Goal: Transaction & Acquisition: Purchase product/service

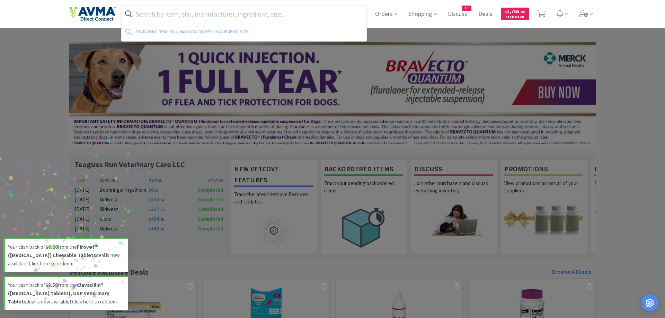
click at [196, 12] on input "text" at bounding box center [244, 14] width 245 height 16
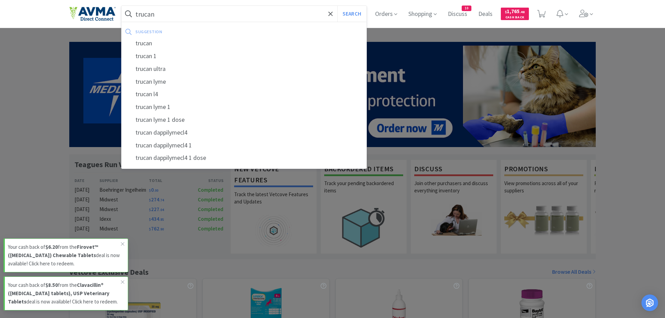
type input "trucan"
click at [337, 6] on button "Search" at bounding box center [351, 14] width 29 height 16
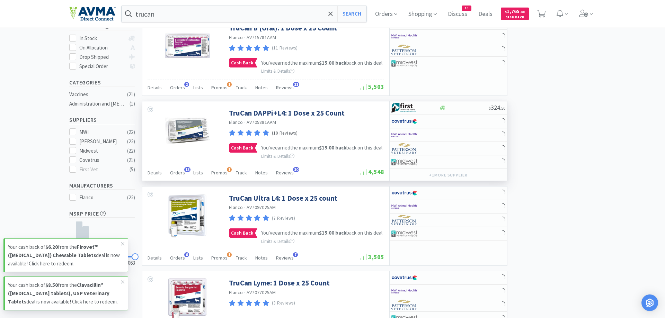
scroll to position [141, 0]
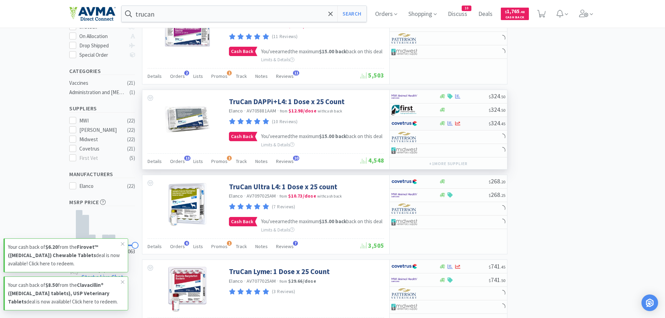
select select "3"
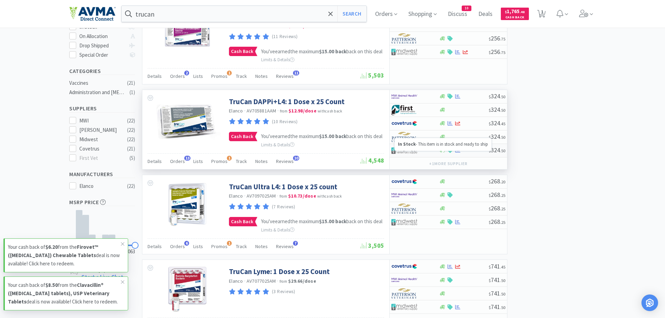
click at [441, 153] on icon at bounding box center [442, 151] width 5 height 4
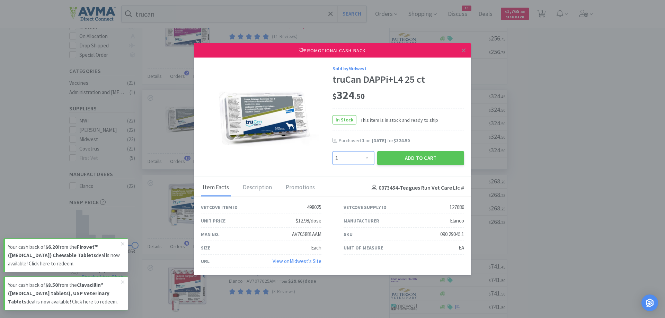
click at [333, 151] on select "Enter Quantity 1 2 3 4 5 6 7 8 9 10 11 12 13 14 15 16 17 18 19 20 Enter Quantity" at bounding box center [354, 158] width 42 height 14
select select "2"
click option "2" at bounding box center [0, 0] width 0 height 0
click at [404, 156] on button "Add to Cart" at bounding box center [420, 158] width 87 height 14
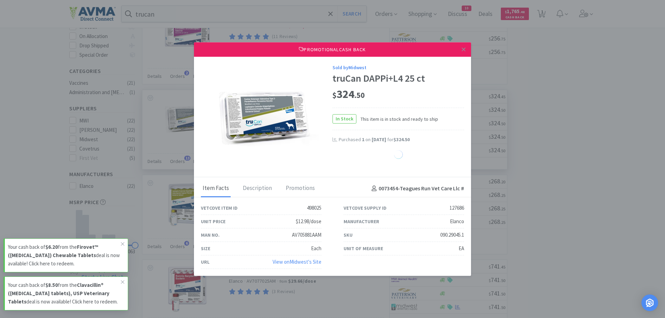
select select "2"
select select "1"
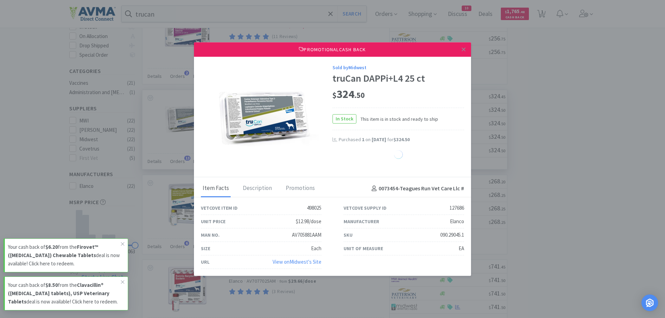
select select "1"
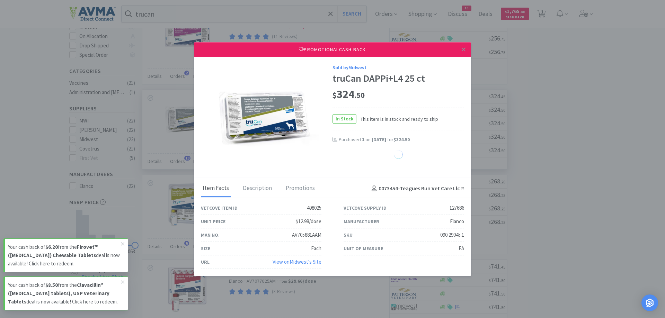
select select "1"
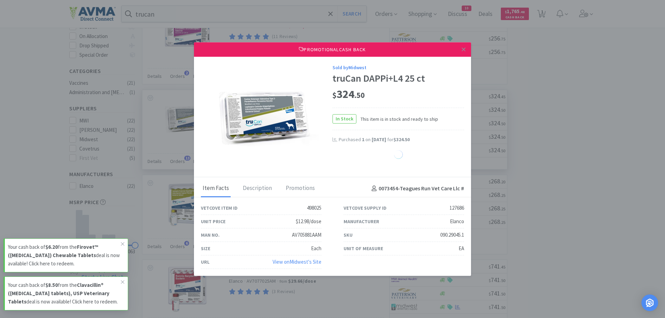
select select "1"
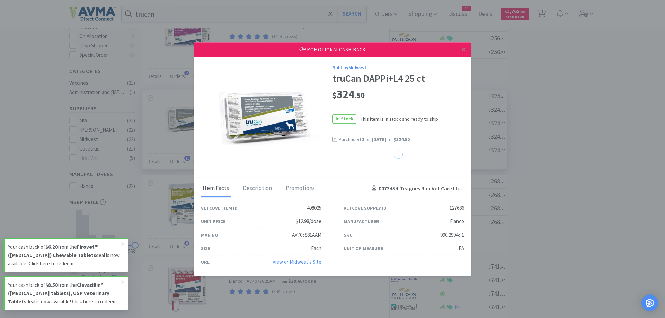
select select "1"
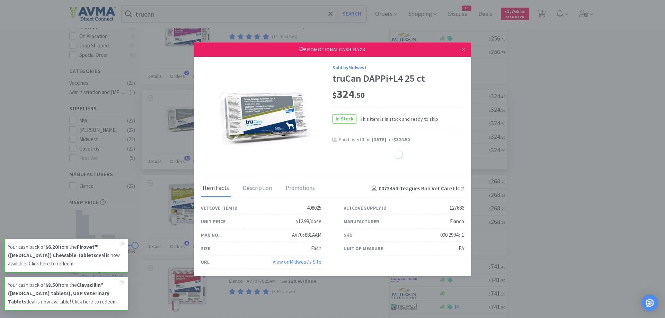
select select "1"
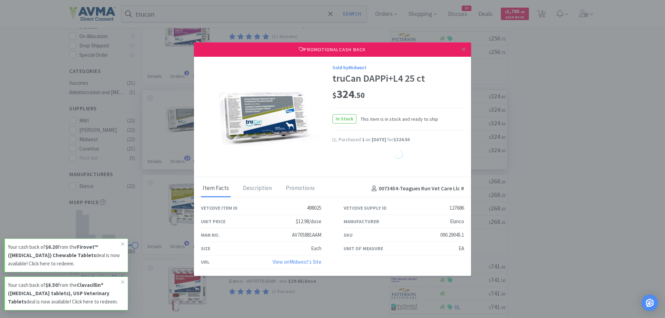
select select "1"
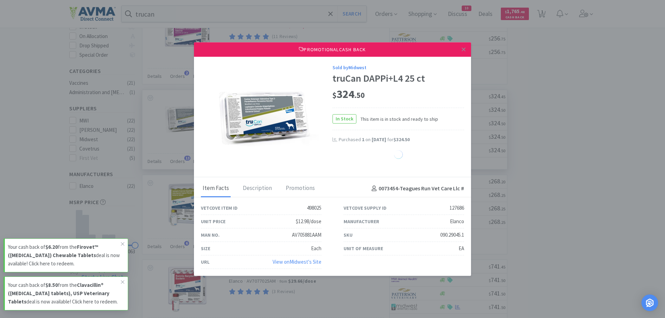
select select "1"
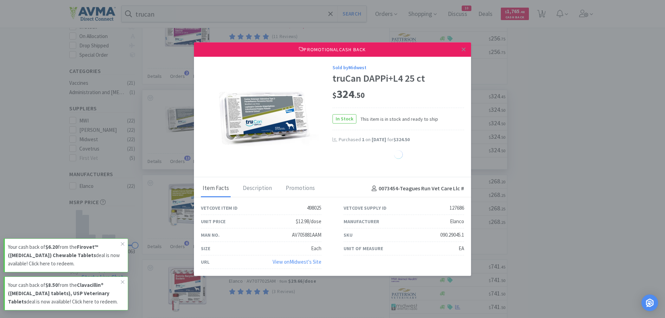
select select "1"
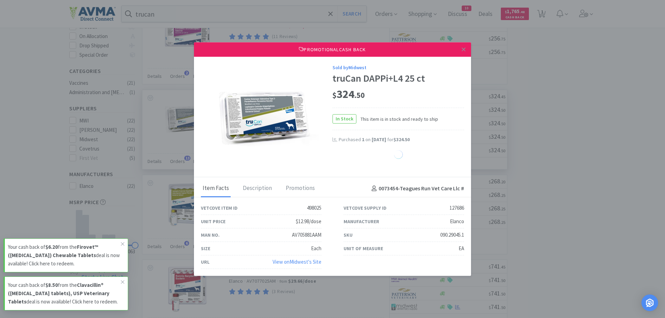
select select "1"
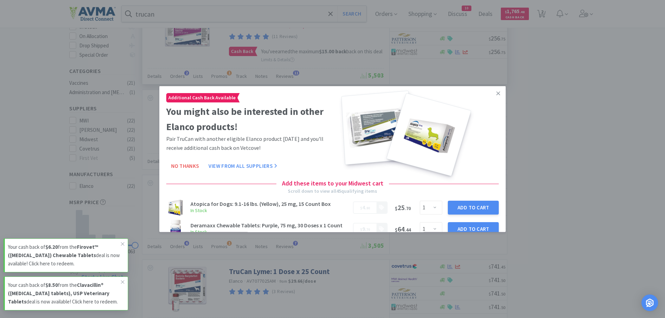
drag, startPoint x: 498, startPoint y: 94, endPoint x: 471, endPoint y: 87, distance: 27.5
click at [498, 93] on icon at bounding box center [498, 93] width 4 height 4
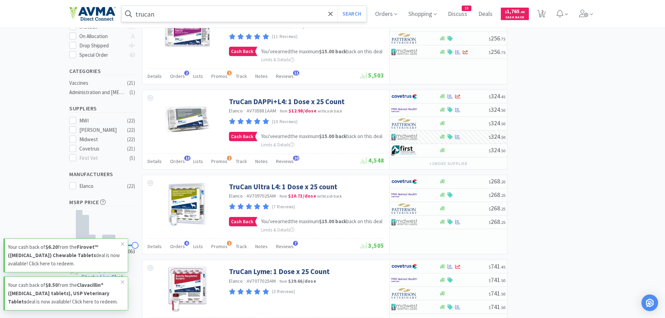
click at [187, 13] on input "trucan" at bounding box center [244, 14] width 245 height 16
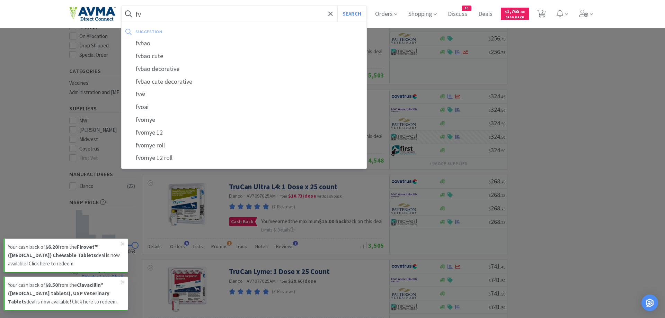
type input "f"
type input "trufel"
click at [337, 6] on button "Search" at bounding box center [351, 14] width 29 height 16
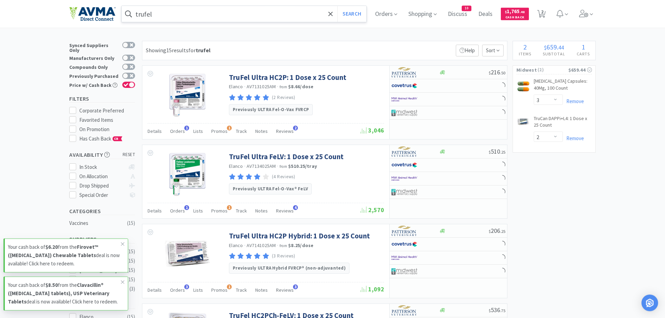
scroll to position [106, 0]
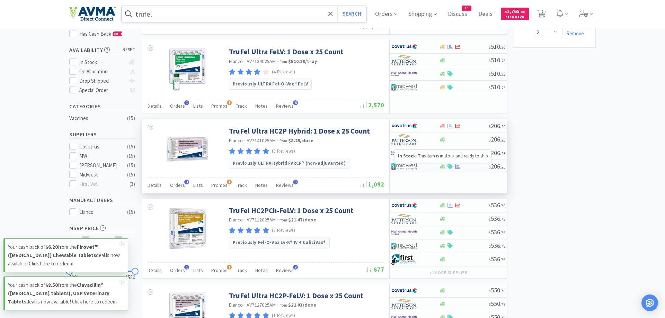
click at [442, 167] on icon at bounding box center [442, 167] width 5 height 4
select select "1"
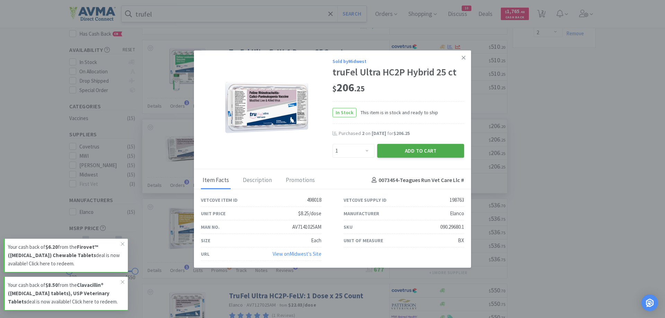
click at [396, 151] on button "Add to Cart" at bounding box center [420, 151] width 87 height 14
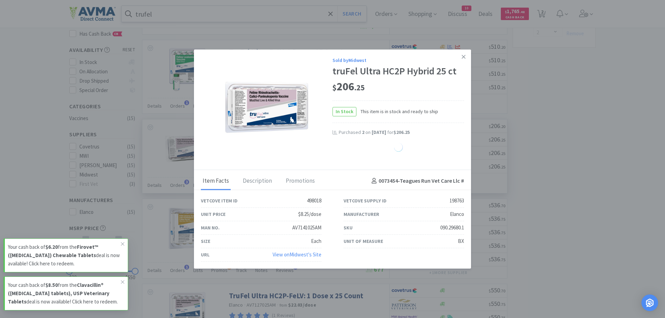
select select "1"
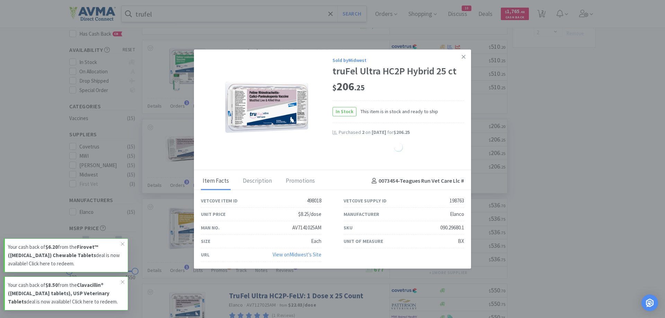
select select "1"
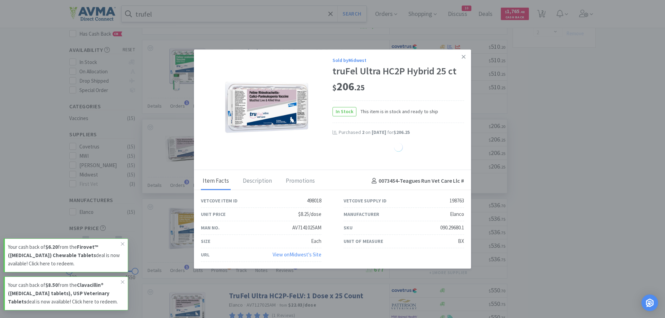
select select "1"
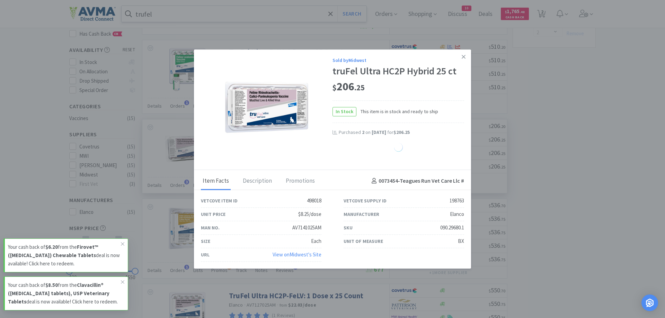
select select "1"
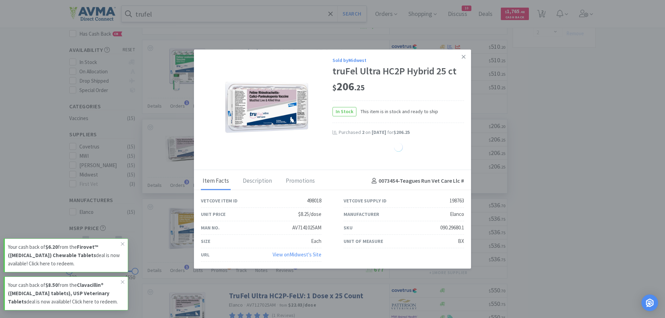
select select "1"
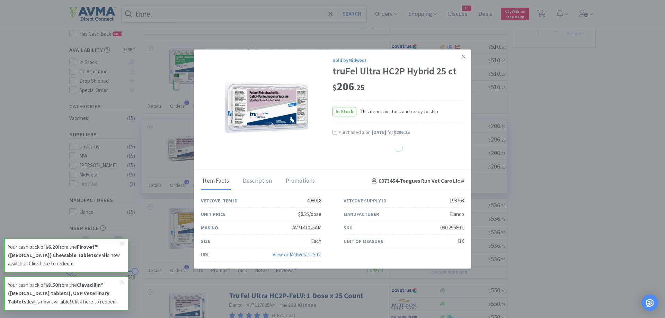
select select "1"
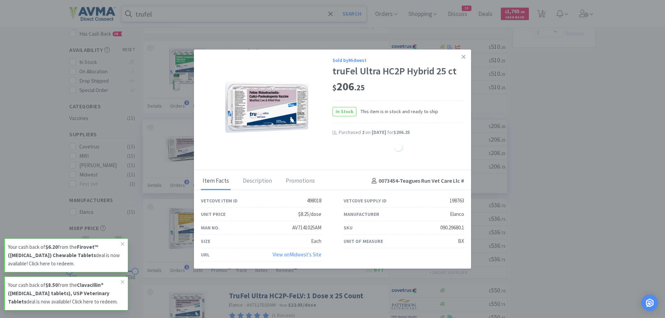
select select "1"
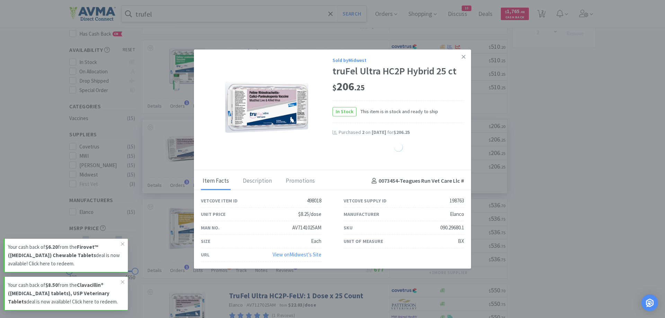
select select "1"
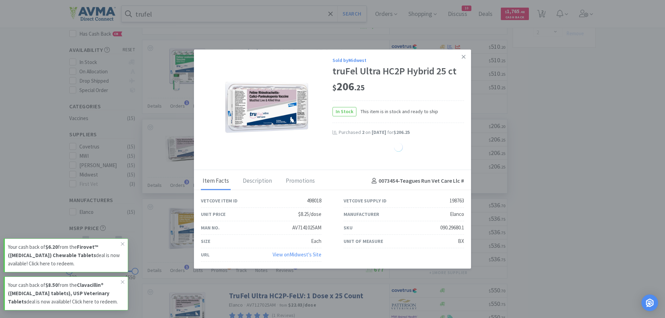
select select "1"
select select "2"
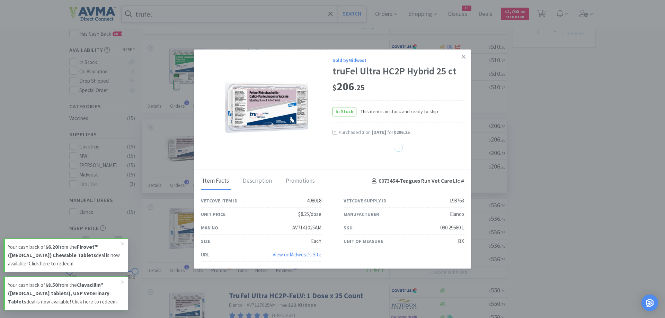
select select "1"
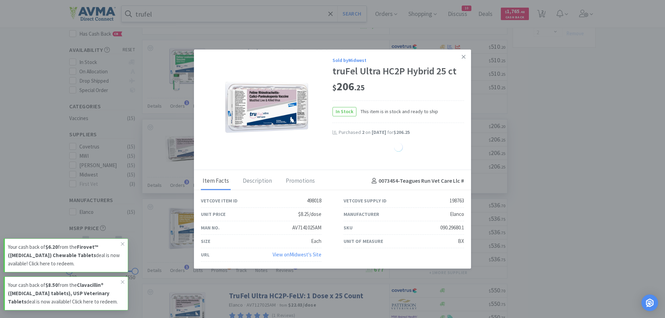
select select "1"
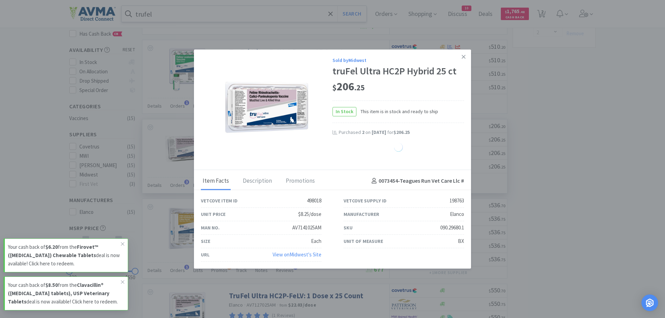
select select "1"
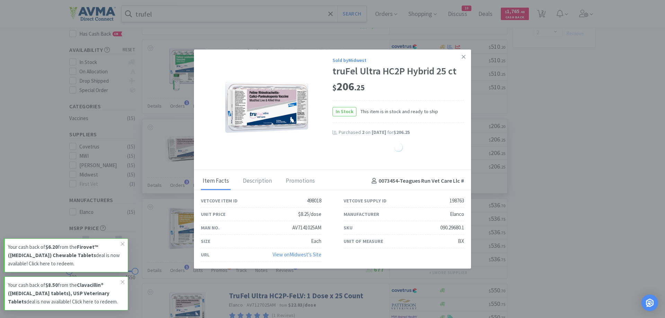
select select "1"
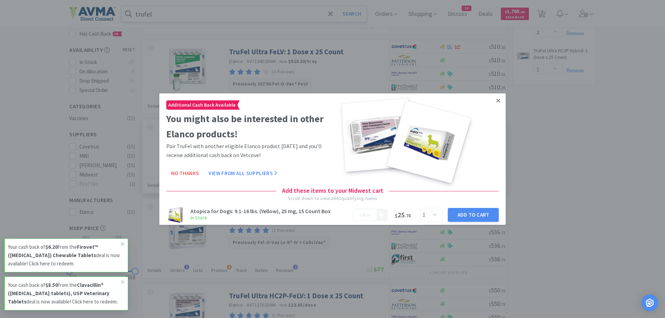
click at [498, 100] on icon at bounding box center [498, 101] width 4 height 4
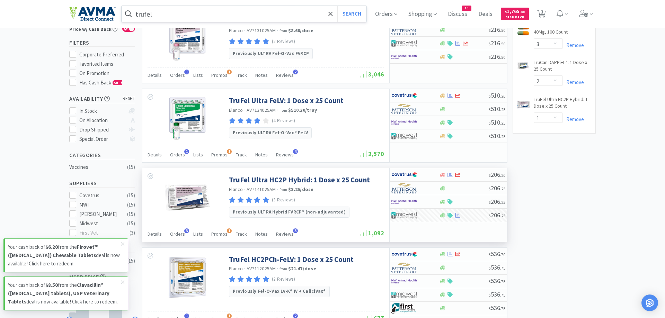
scroll to position [0, 0]
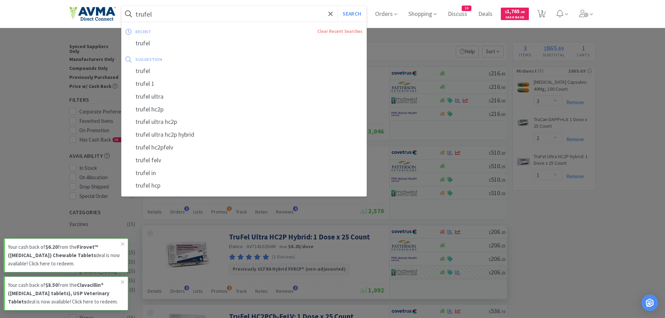
click at [165, 14] on input "trufel" at bounding box center [244, 14] width 245 height 16
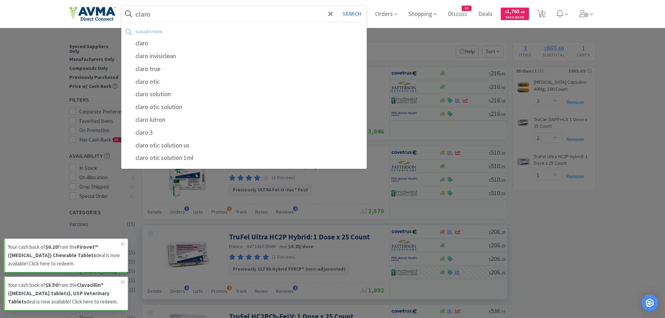
type input "claro"
click at [337, 6] on button "Search" at bounding box center [351, 14] width 29 height 16
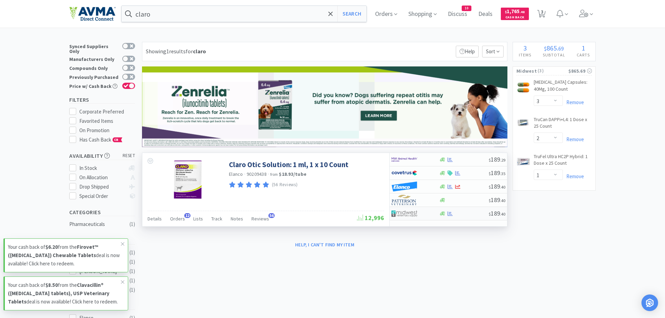
click at [407, 215] on img at bounding box center [404, 214] width 26 height 10
select select "1"
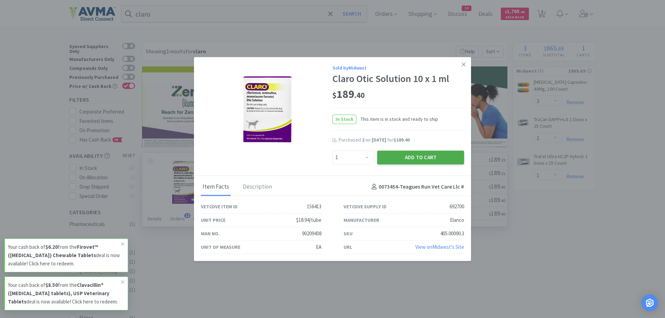
click at [421, 158] on button "Add to Cart" at bounding box center [420, 158] width 87 height 14
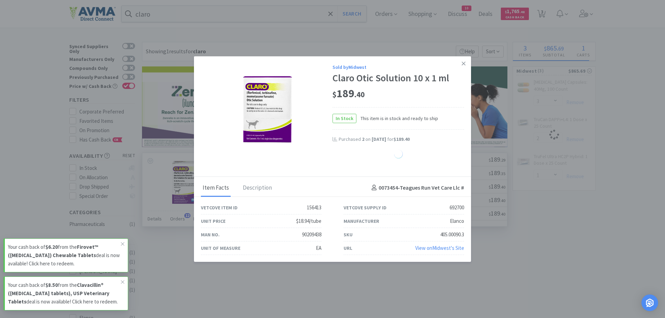
select select "1"
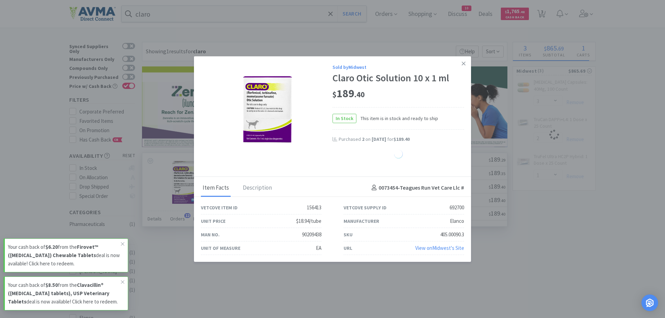
select select "1"
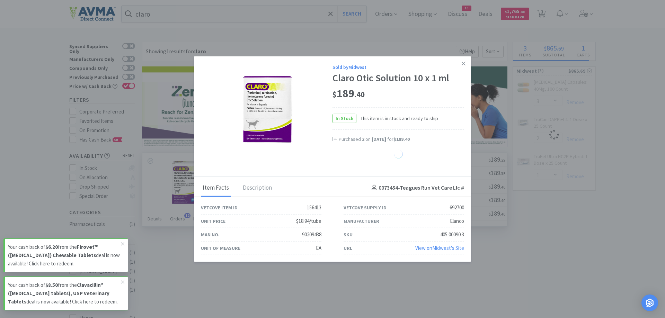
select select "1"
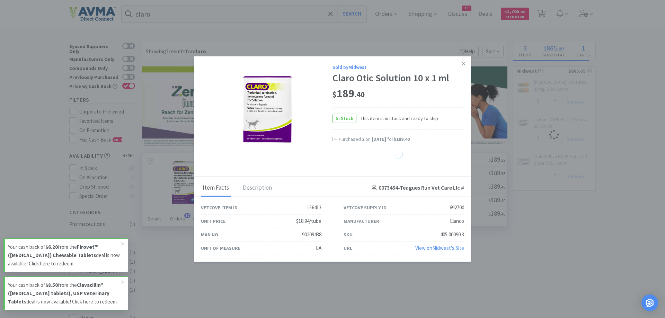
select select "1"
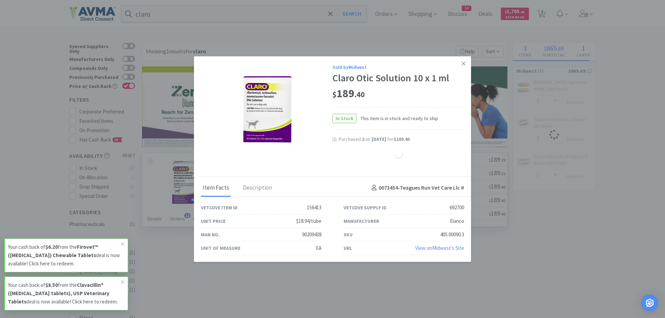
select select "1"
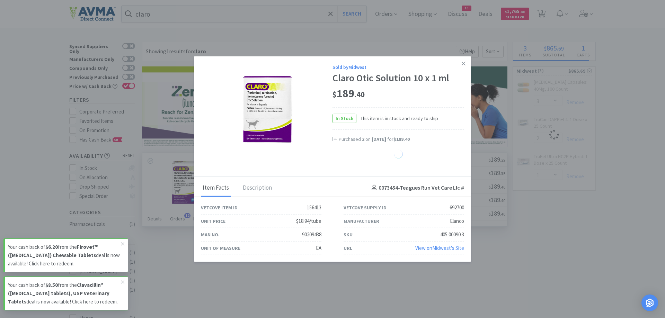
select select "1"
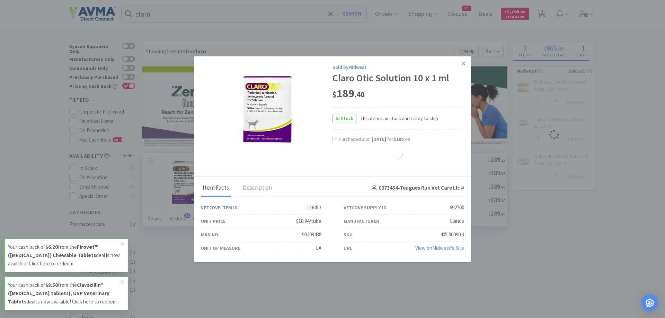
select select "1"
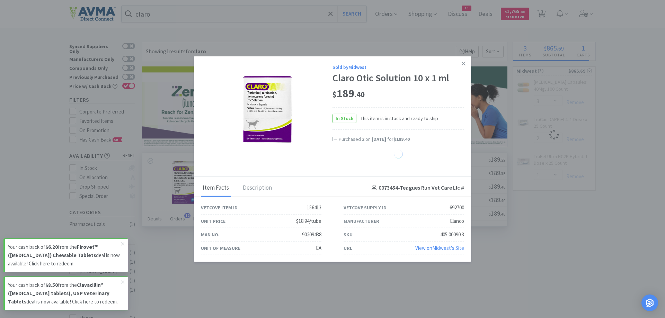
select select "1"
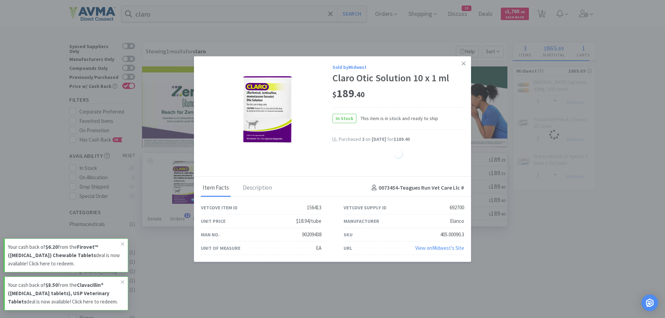
select select "1"
select select "2"
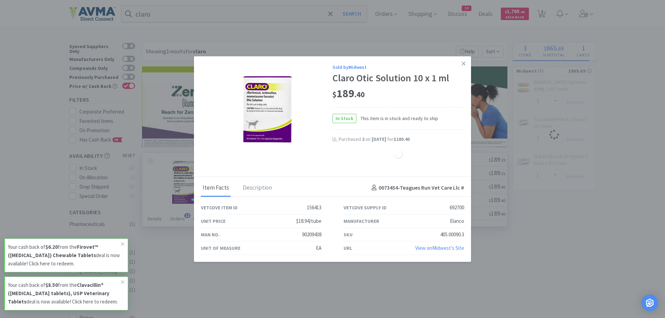
select select "1"
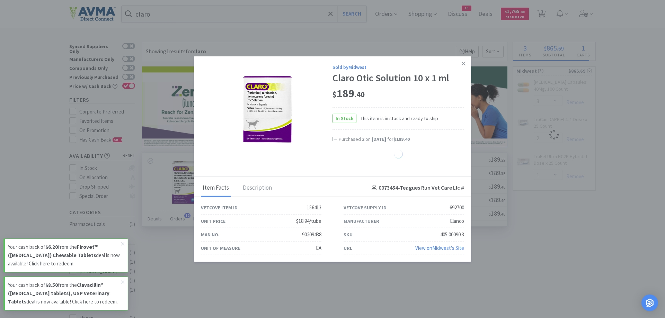
select select "1"
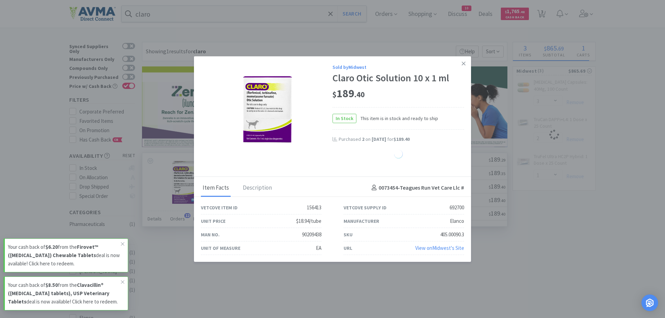
select select "1"
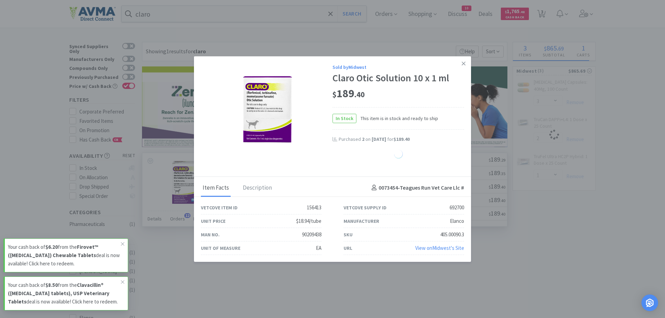
select select "1"
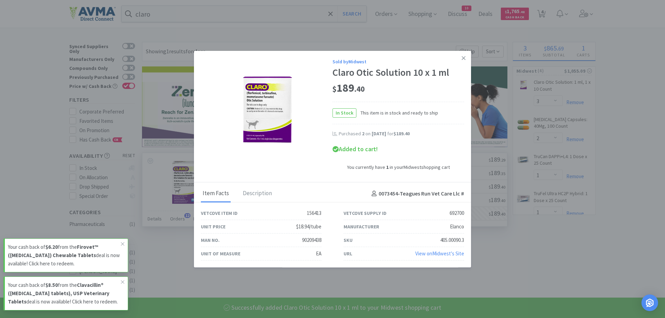
select select "1"
select select "3"
select select "2"
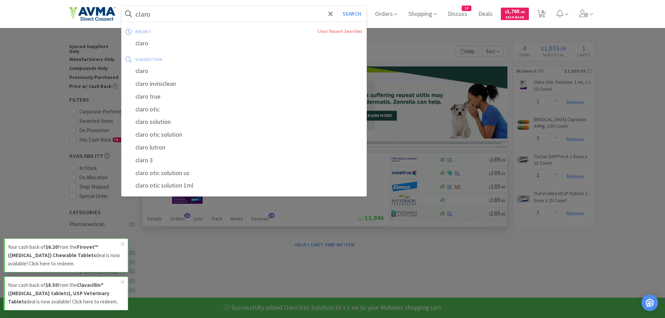
click at [163, 14] on input "claro" at bounding box center [244, 14] width 245 height 16
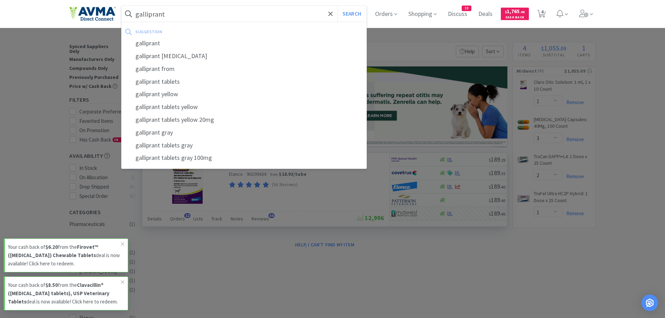
type input "galliprant"
click at [337, 6] on button "Search" at bounding box center [351, 14] width 29 height 16
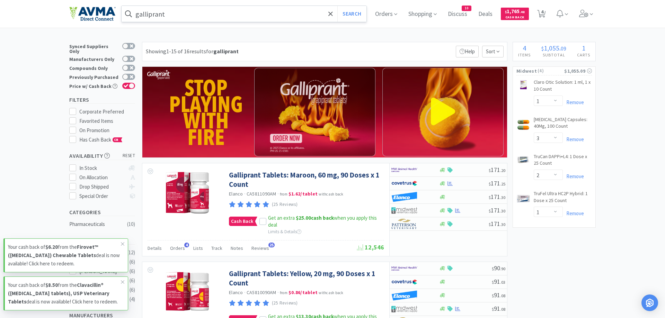
click at [183, 17] on input "galliprant" at bounding box center [244, 14] width 245 height 16
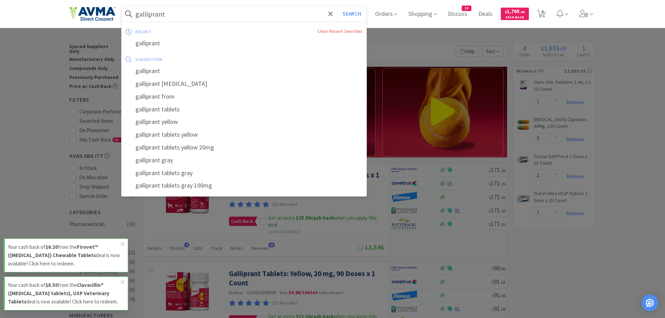
click at [183, 16] on input "galliprant" at bounding box center [244, 14] width 245 height 16
drag, startPoint x: 563, startPoint y: 258, endPoint x: 560, endPoint y: 256, distance: 4.2
click at [563, 258] on div at bounding box center [332, 159] width 665 height 318
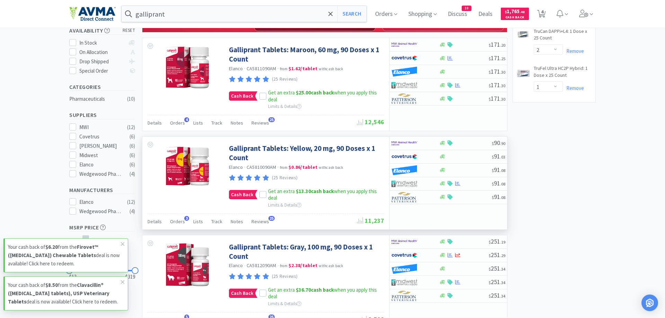
scroll to position [141, 0]
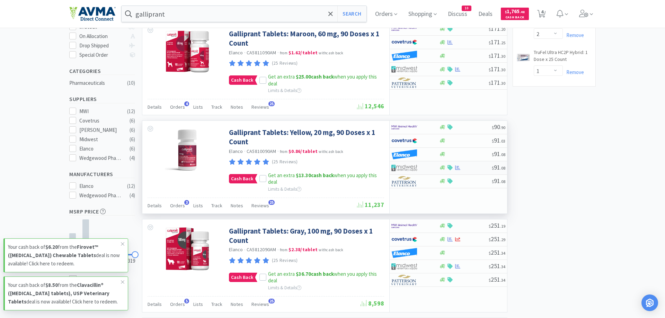
click at [435, 169] on div at bounding box center [414, 168] width 47 height 12
select select "1"
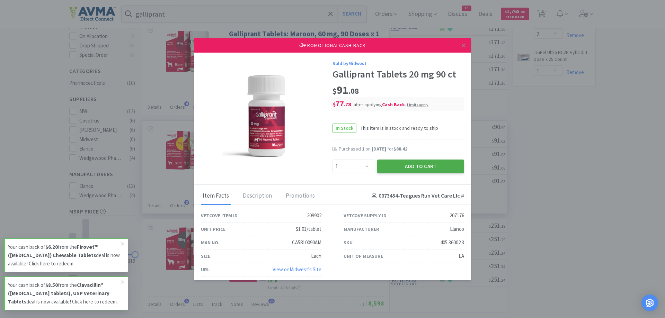
click at [422, 164] on button "Add to Cart" at bounding box center [420, 167] width 87 height 14
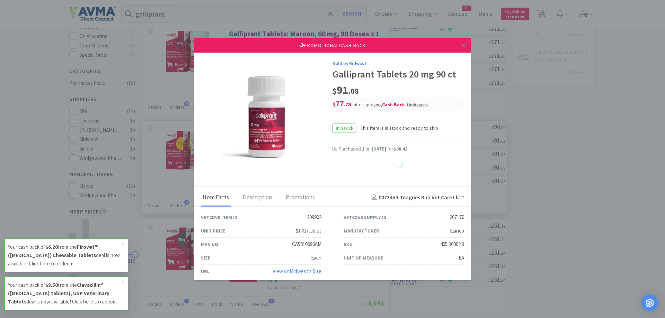
select select "1"
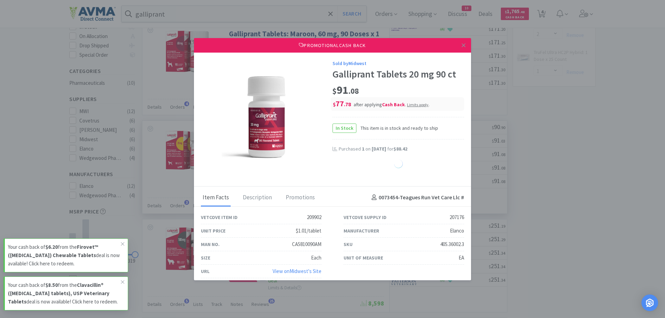
select select "1"
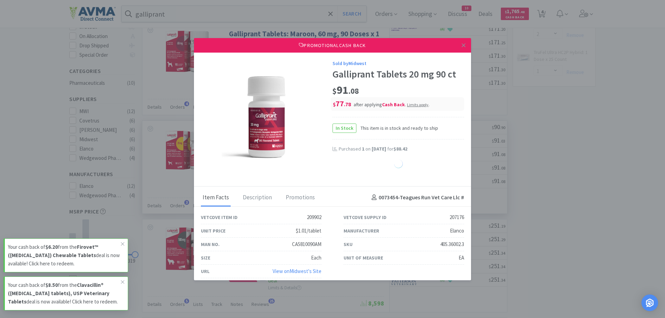
select select "1"
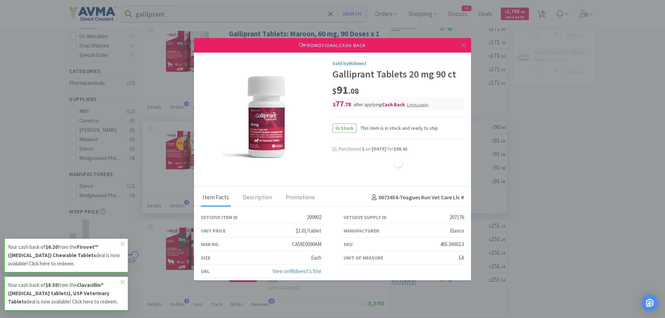
select select "1"
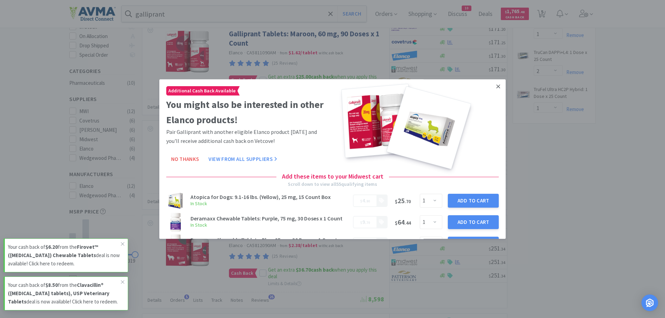
click at [498, 87] on icon at bounding box center [498, 87] width 4 height 4
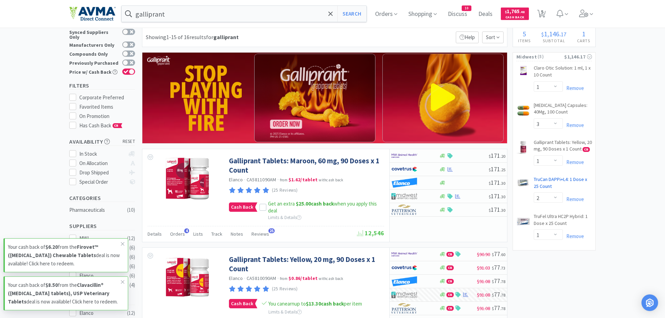
scroll to position [0, 0]
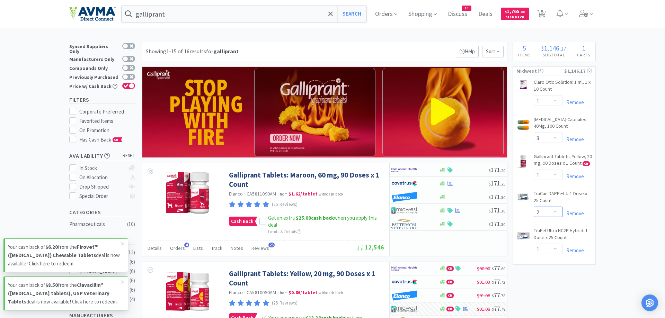
click at [534, 207] on select "Enter Quantity 1 2 3 4 5 6 7 8 9 10 11 12 13 14 15 16 17 18 19 20 Enter Quantity" at bounding box center [548, 212] width 29 height 10
click option "3" at bounding box center [0, 0] width 0 height 0
click at [543, 16] on icon at bounding box center [541, 14] width 9 height 8
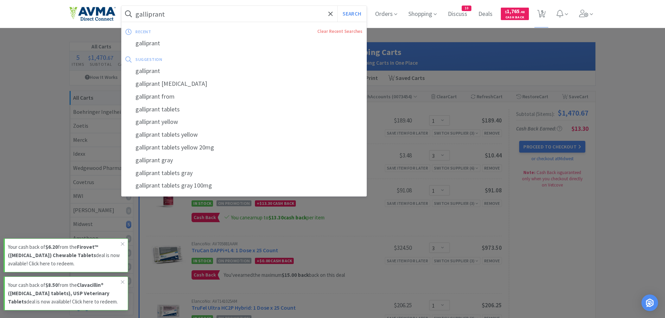
click at [172, 13] on input "galliprant" at bounding box center [244, 14] width 245 height 16
click at [337, 6] on button "Search" at bounding box center [351, 14] width 29 height 16
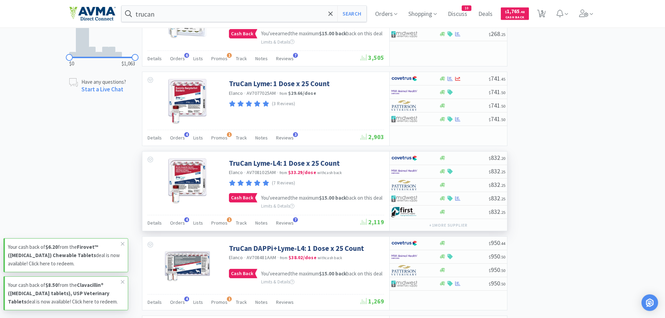
scroll to position [389, 0]
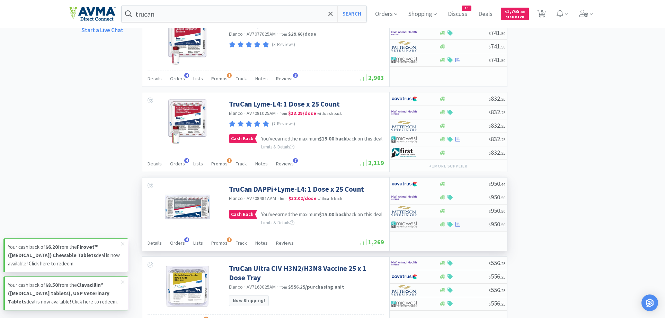
click at [434, 231] on div at bounding box center [414, 225] width 47 height 12
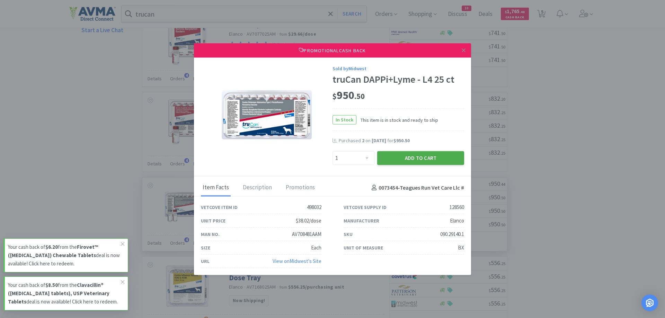
click at [414, 160] on button "Add to Cart" at bounding box center [420, 158] width 87 height 14
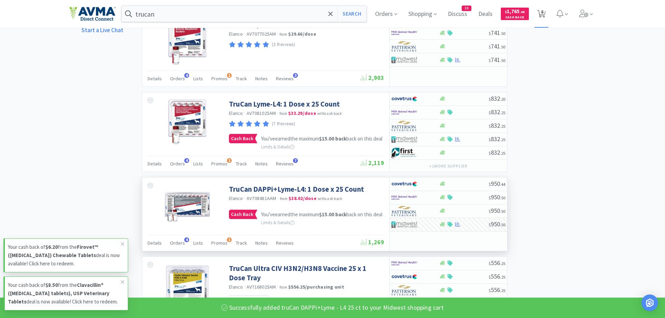
click at [541, 12] on span "6" at bounding box center [542, 12] width 2 height 28
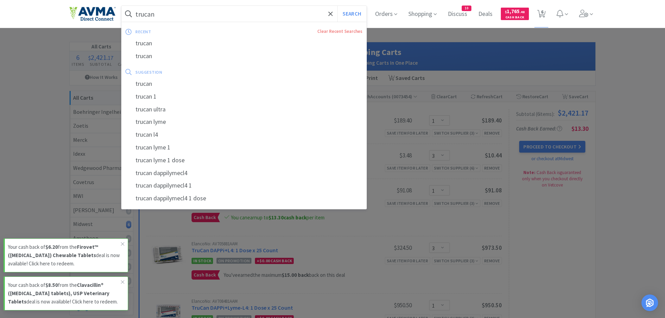
click at [167, 16] on input "trucan" at bounding box center [244, 14] width 245 height 16
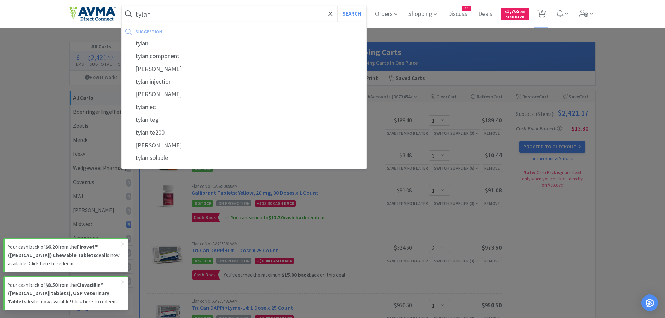
click at [337, 6] on button "Search" at bounding box center [351, 14] width 29 height 16
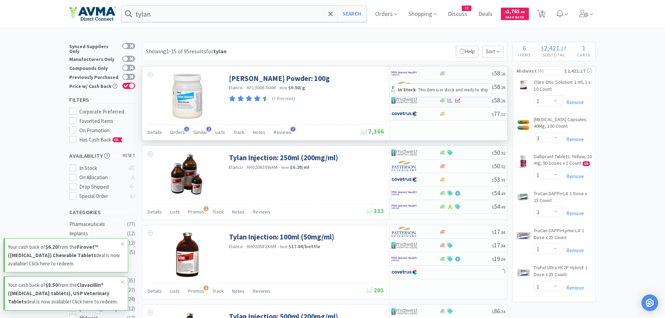
click at [444, 102] on icon at bounding box center [442, 100] width 5 height 5
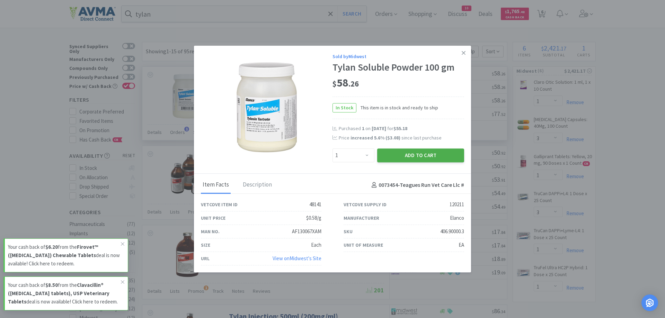
click at [426, 157] on button "Add to Cart" at bounding box center [420, 156] width 87 height 14
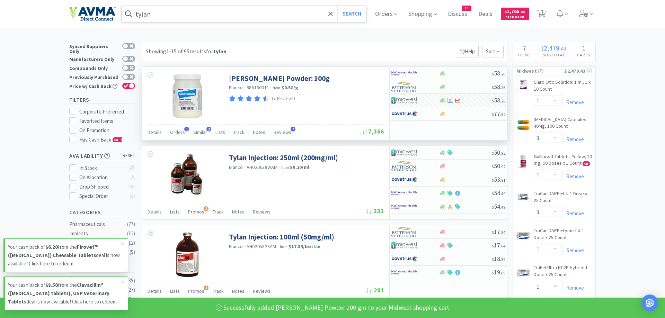
click at [157, 11] on input "tylan" at bounding box center [244, 14] width 245 height 16
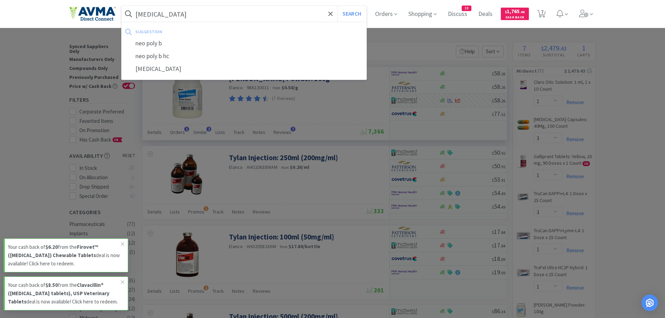
click at [337, 6] on button "Search" at bounding box center [351, 14] width 29 height 16
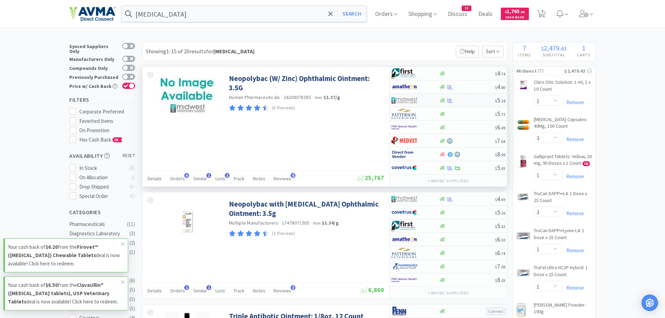
click at [405, 101] on img at bounding box center [404, 100] width 26 height 10
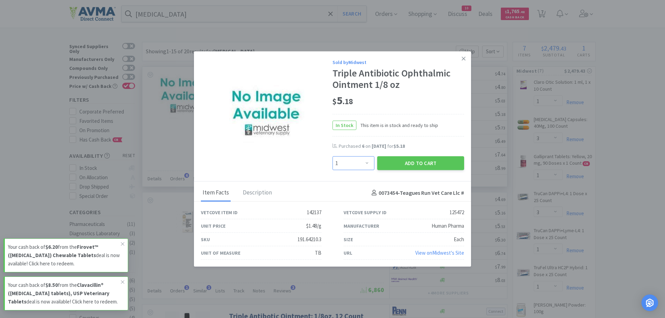
click at [333, 157] on select "Enter Quantity 1 2 3 4 5 6 7 8 9 10 11 12 13 14 15 16 17 18 19 20 Enter Quantity" at bounding box center [354, 164] width 42 height 14
click option "4" at bounding box center [0, 0] width 0 height 0
click at [407, 165] on button "Add to Cart" at bounding box center [420, 164] width 87 height 14
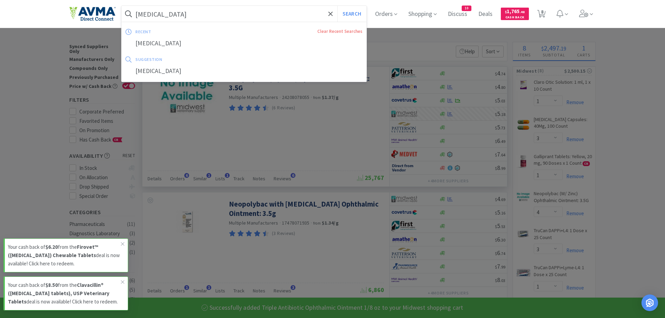
click at [182, 15] on input "[MEDICAL_DATA]" at bounding box center [244, 14] width 245 height 16
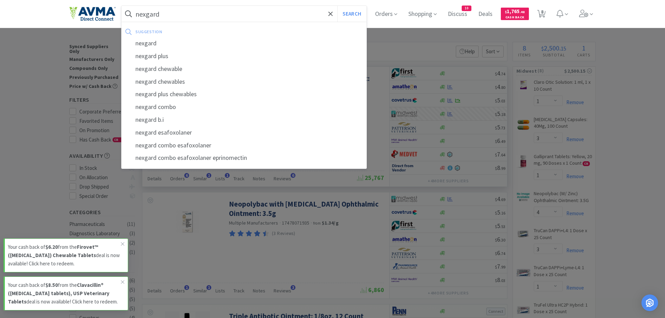
click at [337, 6] on button "Search" at bounding box center [351, 14] width 29 height 16
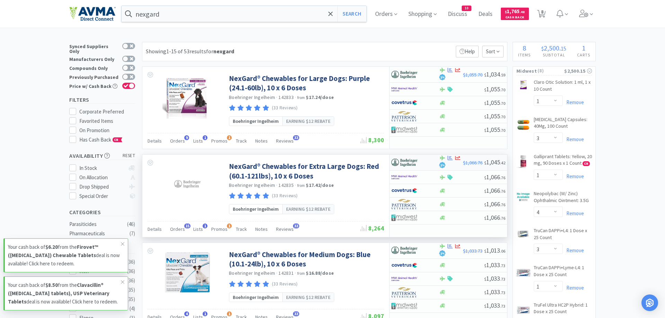
click at [436, 161] on div at bounding box center [414, 163] width 47 height 12
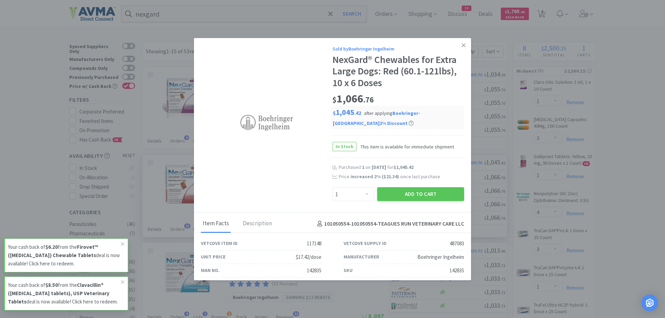
drag, startPoint x: 432, startPoint y: 194, endPoint x: 437, endPoint y: 182, distance: 13.2
click at [431, 193] on button "Add to Cart" at bounding box center [420, 194] width 87 height 14
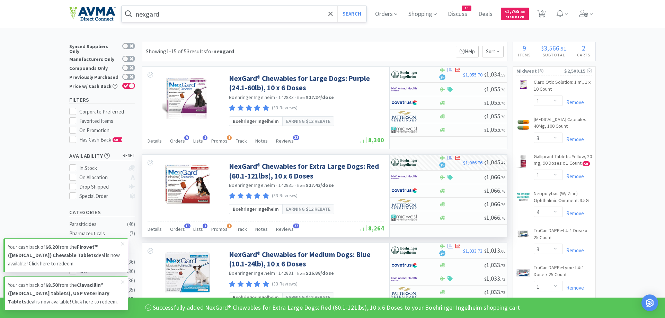
click at [167, 15] on input "nexgard" at bounding box center [244, 14] width 245 height 16
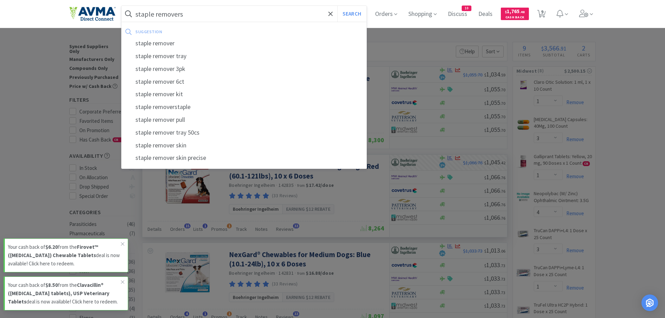
click at [337, 6] on button "Search" at bounding box center [351, 14] width 29 height 16
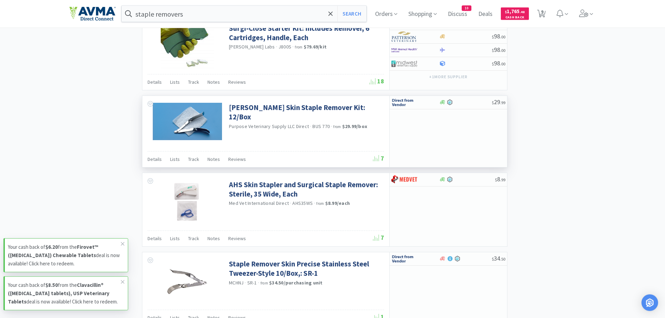
scroll to position [848, 0]
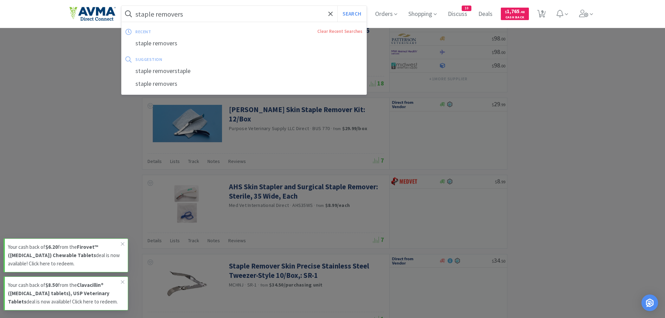
click at [181, 14] on input "staple removers" at bounding box center [244, 14] width 245 height 16
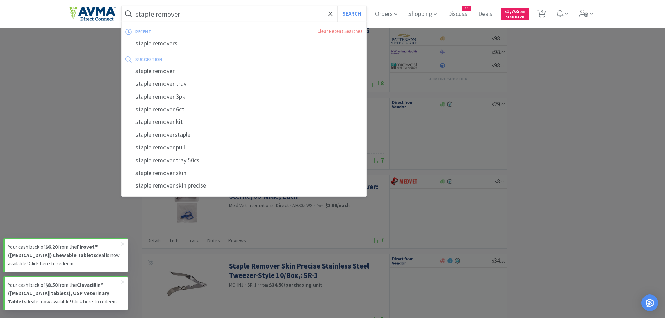
click at [337, 6] on button "Search" at bounding box center [351, 14] width 29 height 16
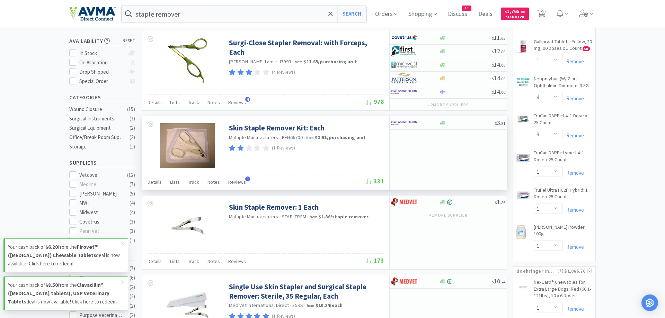
scroll to position [141, 0]
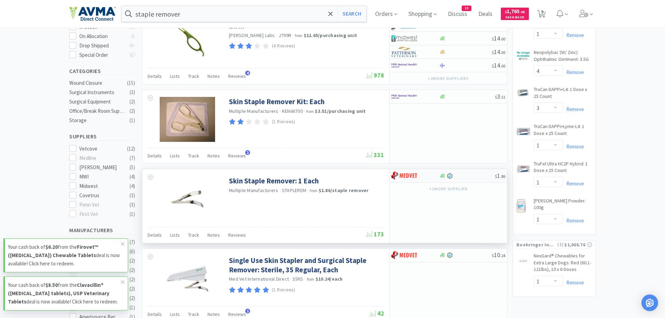
click at [424, 176] on div at bounding box center [410, 176] width 38 height 12
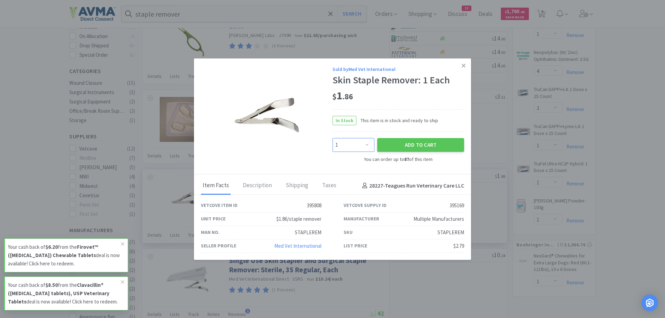
click at [333, 138] on select "Enter Quantity 1 2 3 4 5 6 7 8 9 10 11 12 13 14 15 16 17 18 19 20 Enter Quantity" at bounding box center [354, 145] width 42 height 14
click option "2" at bounding box center [0, 0] width 0 height 0
click at [400, 144] on button "Add to Cart" at bounding box center [420, 145] width 87 height 14
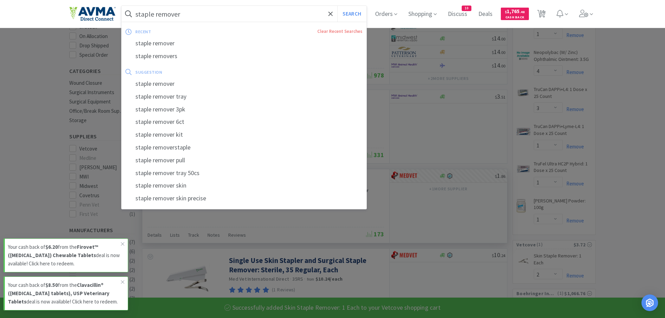
click at [187, 16] on input "staple remover" at bounding box center [244, 14] width 245 height 16
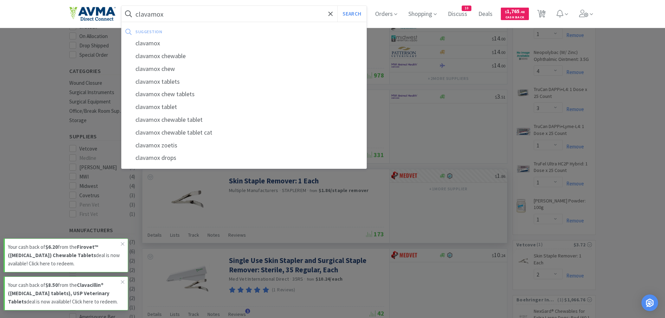
click at [337, 6] on button "Search" at bounding box center [351, 14] width 29 height 16
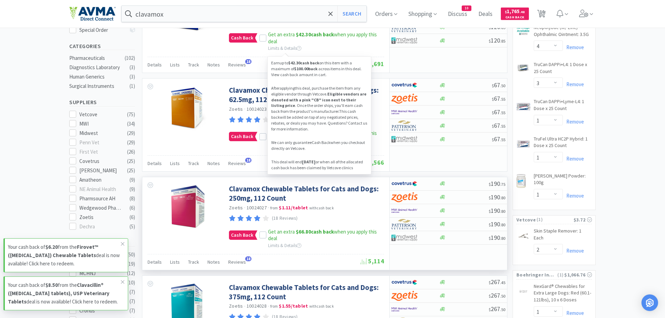
scroll to position [177, 0]
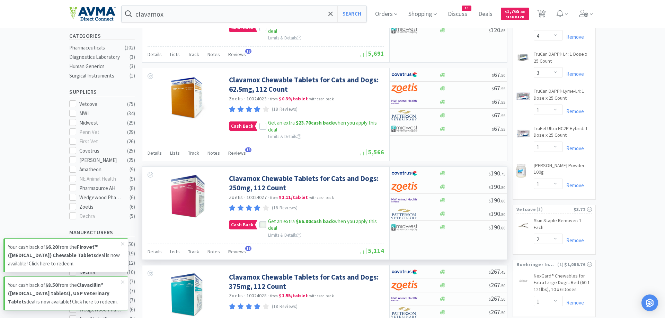
click at [262, 225] on icon at bounding box center [263, 224] width 5 height 3
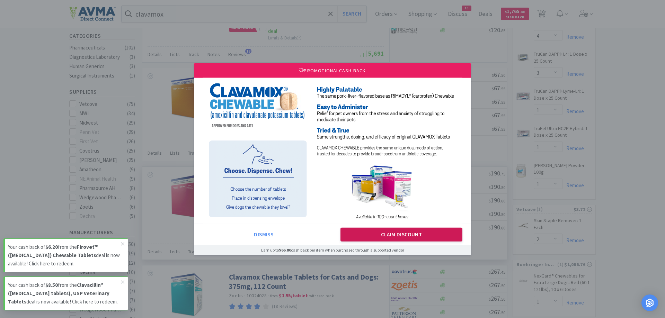
click at [400, 237] on button "Claim Discount" at bounding box center [401, 235] width 122 height 14
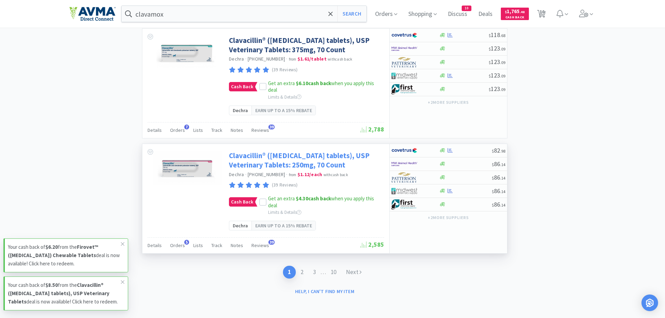
scroll to position [1272, 0]
click at [262, 205] on icon at bounding box center [262, 202] width 5 height 5
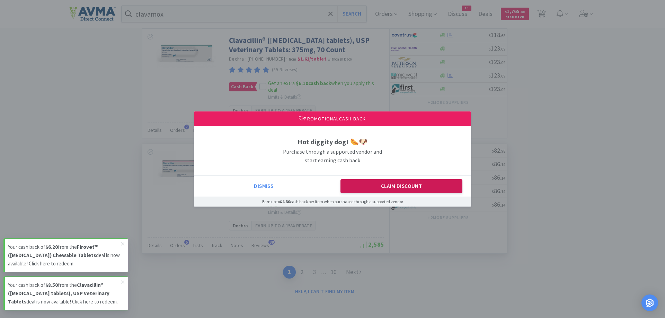
click at [366, 186] on button "Claim Discount" at bounding box center [401, 186] width 122 height 14
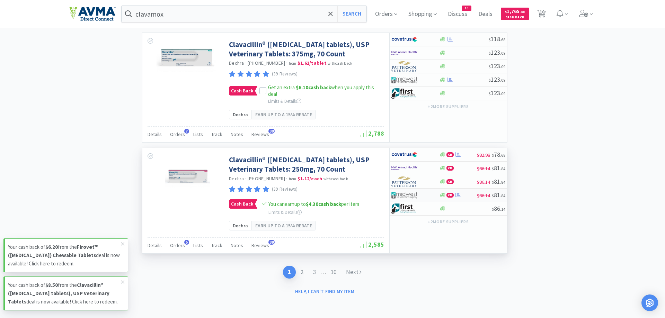
click at [417, 201] on img at bounding box center [404, 195] width 26 height 10
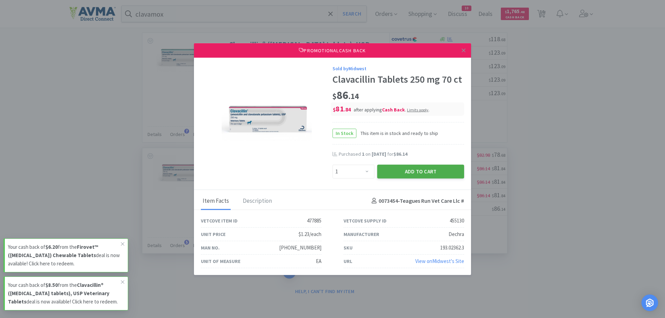
click at [417, 172] on button "Add to Cart" at bounding box center [420, 172] width 87 height 14
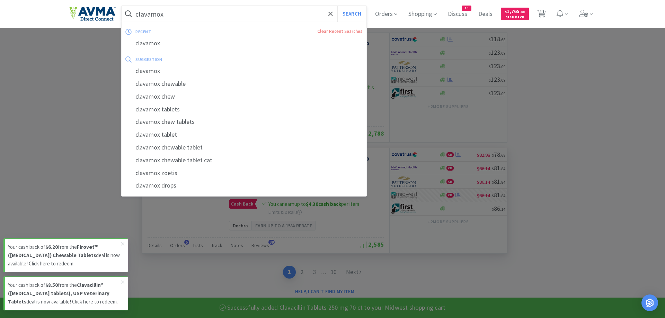
click at [171, 18] on input "clavamox" at bounding box center [244, 14] width 245 height 16
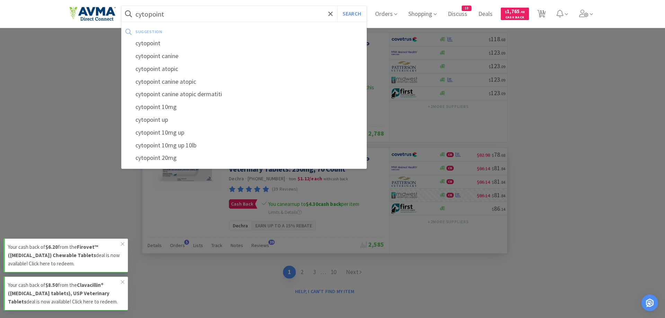
click at [337, 6] on button "Search" at bounding box center [351, 14] width 29 height 16
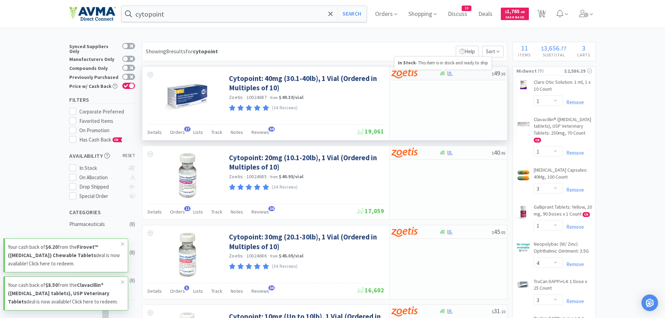
click at [441, 72] on icon at bounding box center [442, 73] width 5 height 5
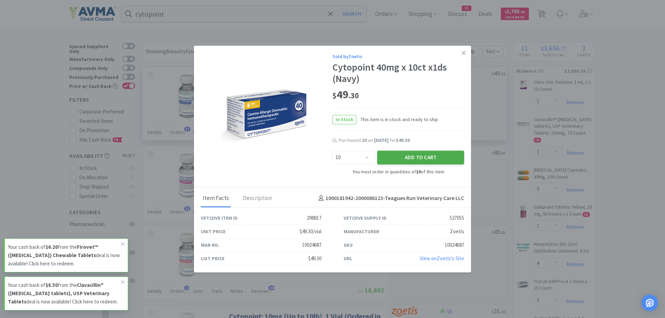
click at [408, 157] on button "Add to Cart" at bounding box center [420, 158] width 87 height 14
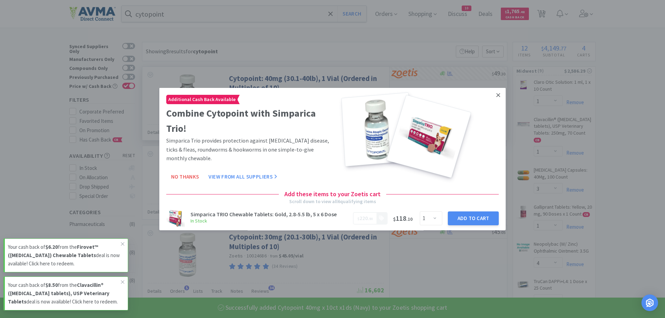
click at [498, 96] on icon at bounding box center [498, 95] width 4 height 4
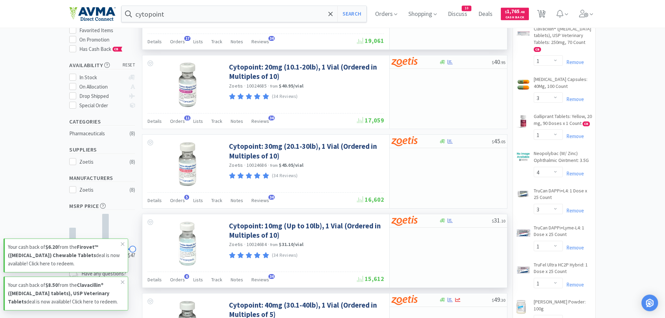
scroll to position [106, 0]
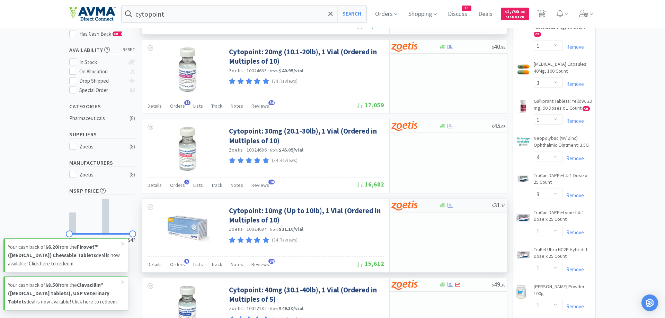
click at [447, 207] on div at bounding box center [449, 205] width 7 height 5
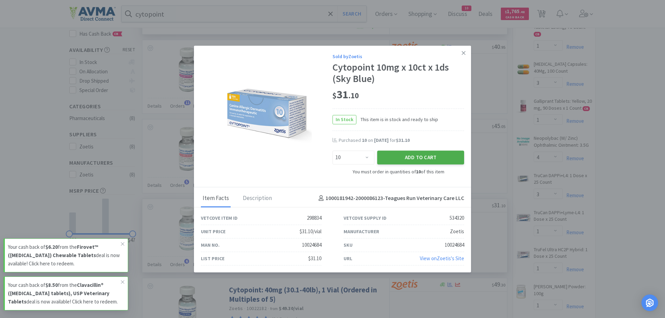
click at [424, 158] on button "Add to Cart" at bounding box center [420, 158] width 87 height 14
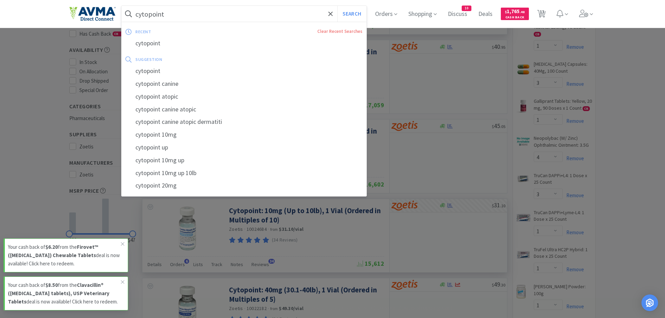
click at [185, 15] on input "cytopoint" at bounding box center [244, 14] width 245 height 16
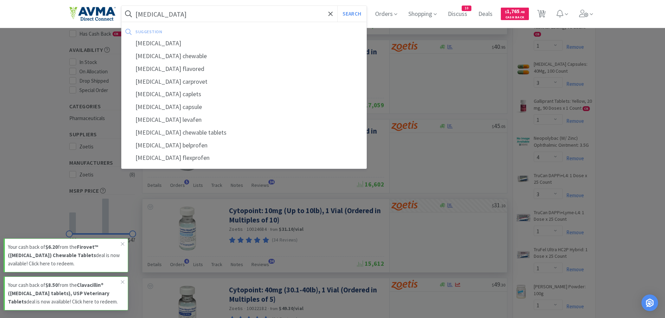
click at [337, 6] on button "Search" at bounding box center [351, 14] width 29 height 16
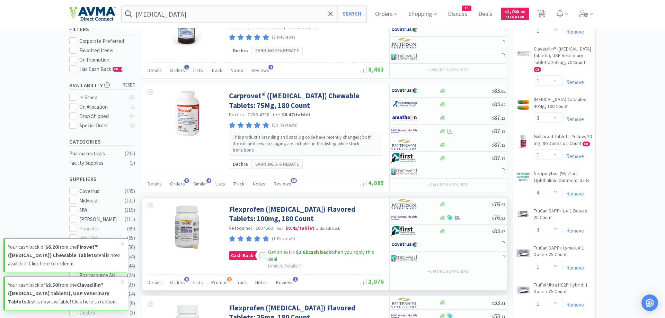
scroll to position [212, 0]
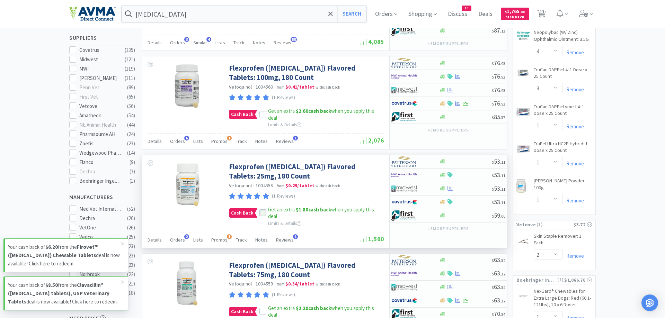
click at [262, 214] on icon at bounding box center [262, 213] width 5 height 5
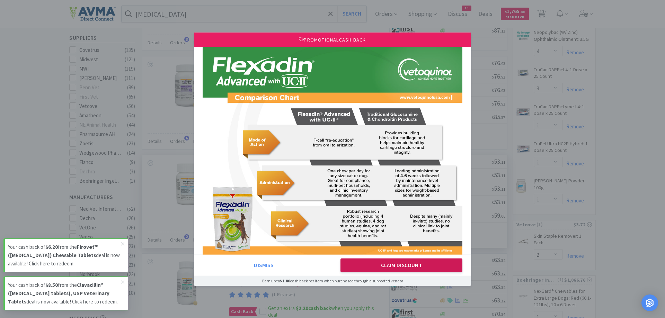
click at [377, 267] on button "Claim Discount" at bounding box center [401, 266] width 122 height 14
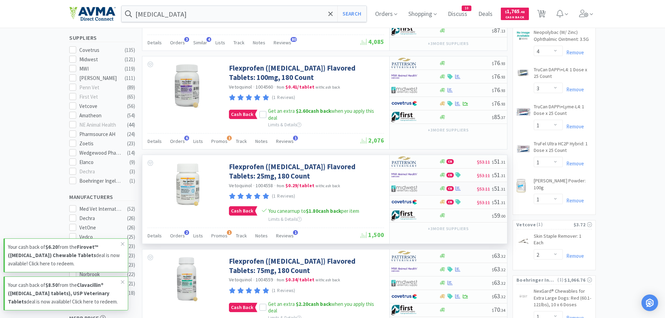
click at [432, 189] on div at bounding box center [414, 189] width 47 height 12
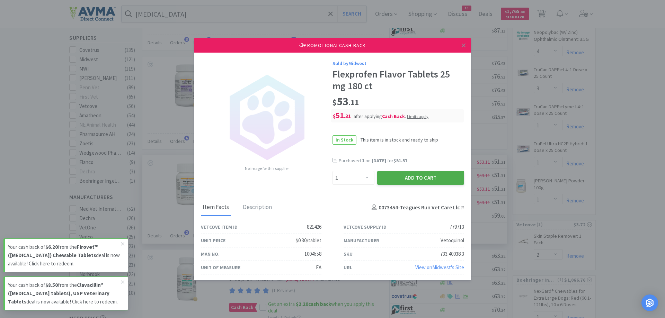
click at [429, 178] on button "Add to Cart" at bounding box center [420, 178] width 87 height 14
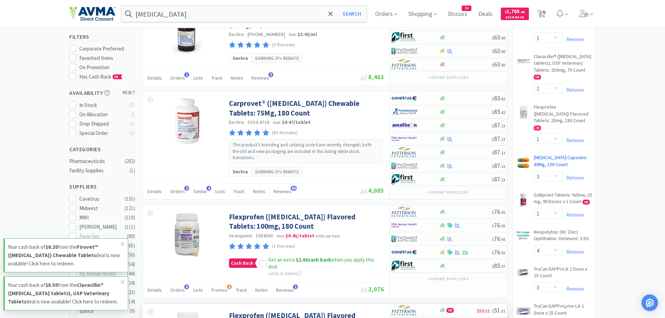
scroll to position [71, 0]
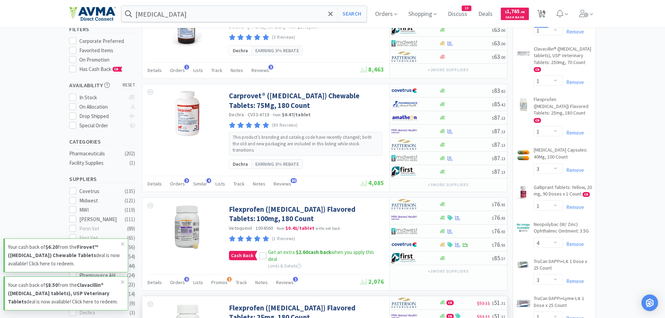
click at [544, 14] on span "14" at bounding box center [542, 12] width 5 height 28
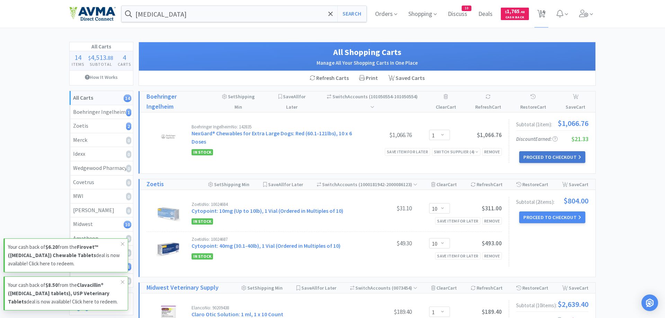
click at [541, 157] on button "Proceed to Checkout" at bounding box center [552, 157] width 66 height 12
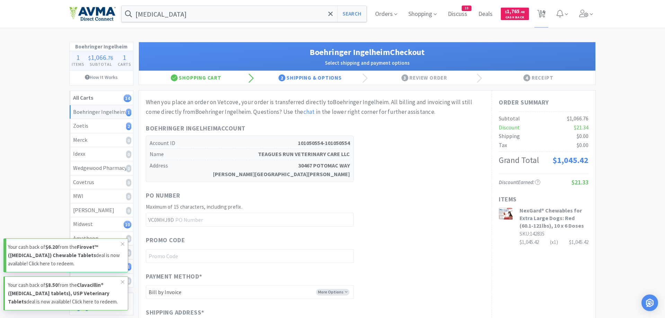
click at [89, 250] on p "Your cash back of $6.20 from the Firovet™ ([MEDICAL_DATA]) Chewable Tablets dea…" at bounding box center [64, 255] width 113 height 25
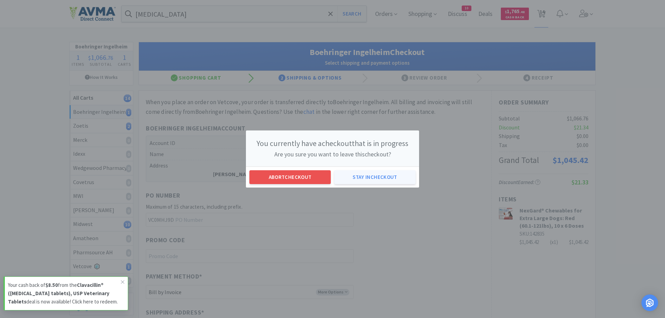
click at [370, 179] on button "Stay in checkout" at bounding box center [374, 177] width 81 height 14
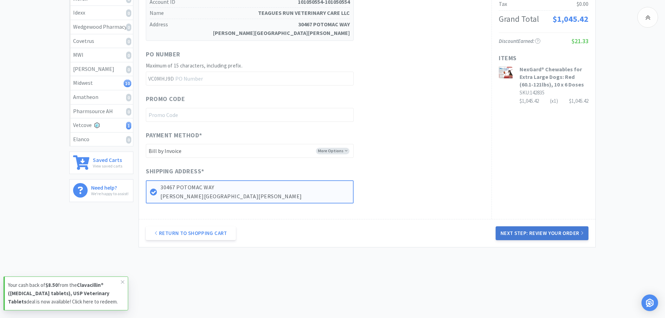
drag, startPoint x: 539, startPoint y: 235, endPoint x: 533, endPoint y: 239, distance: 7.4
click at [539, 234] on button "Next Step: Review Your Order" at bounding box center [542, 234] width 93 height 14
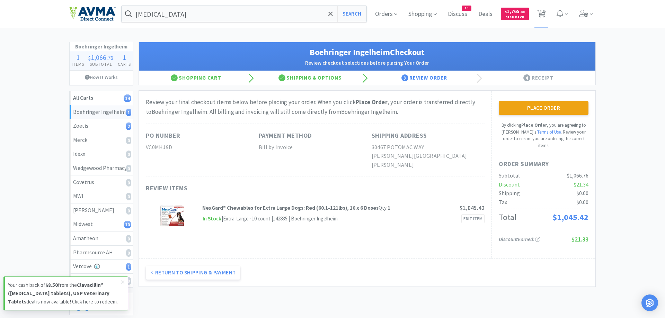
click at [554, 109] on button "Place Order" at bounding box center [544, 108] width 90 height 14
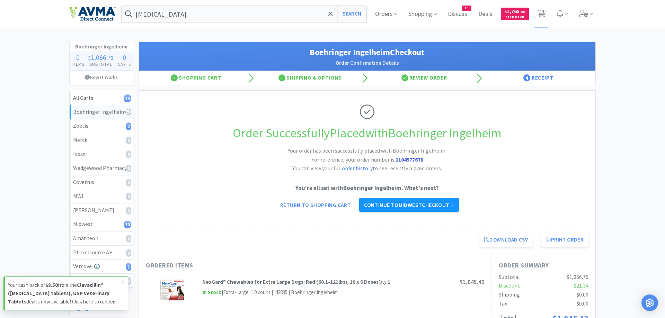
click at [378, 202] on link "Continue to Midwest checkout" at bounding box center [409, 205] width 100 height 14
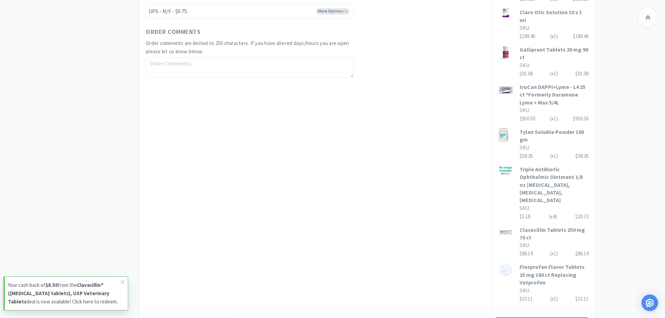
scroll to position [459, 0]
click at [520, 316] on button "Next Step: Review Your Order" at bounding box center [542, 323] width 93 height 14
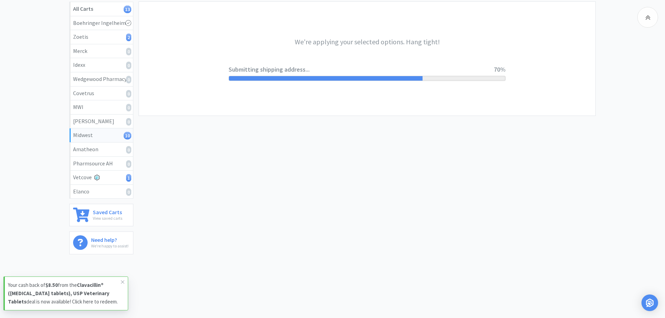
scroll to position [0, 0]
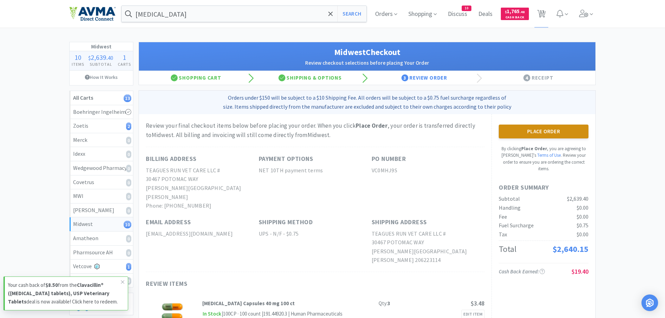
click at [541, 133] on button "Place Order" at bounding box center [544, 132] width 90 height 14
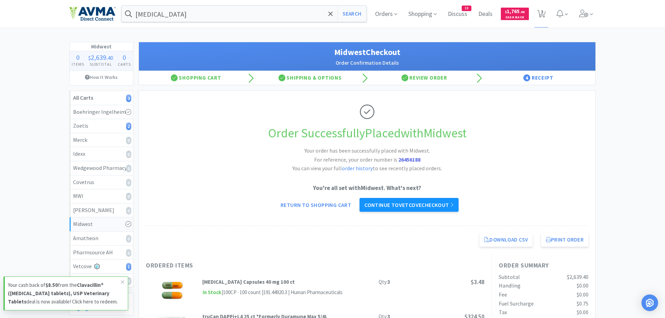
click at [396, 206] on link "Continue to Vetcove checkout" at bounding box center [409, 205] width 99 height 14
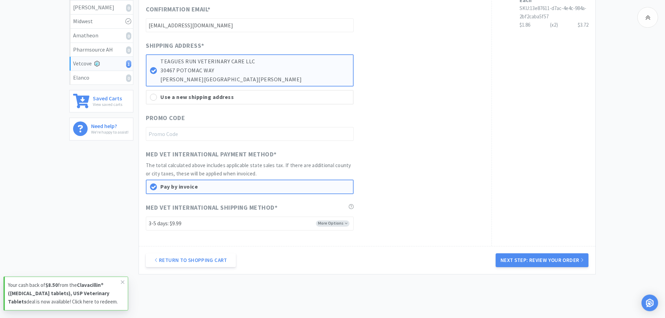
scroll to position [212, 0]
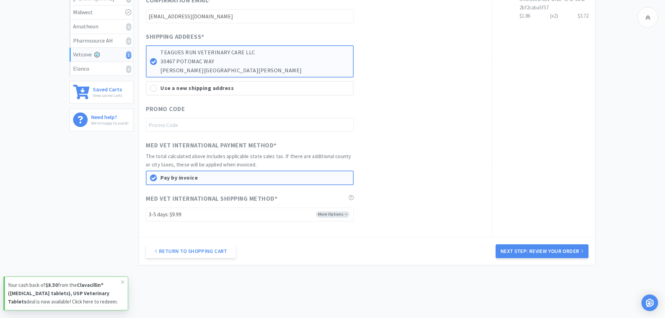
click at [562, 252] on button "Next Step: Review Your Order" at bounding box center [542, 252] width 93 height 14
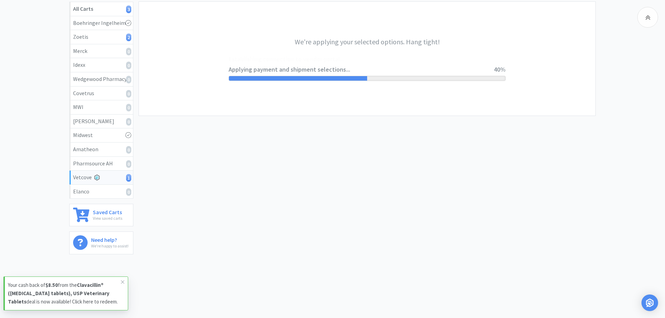
scroll to position [0, 0]
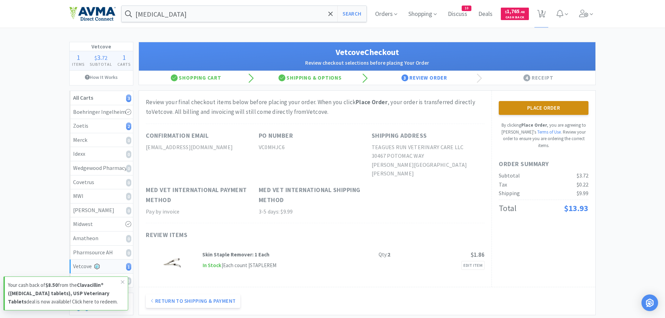
click at [569, 107] on button "Place Order" at bounding box center [544, 108] width 90 height 14
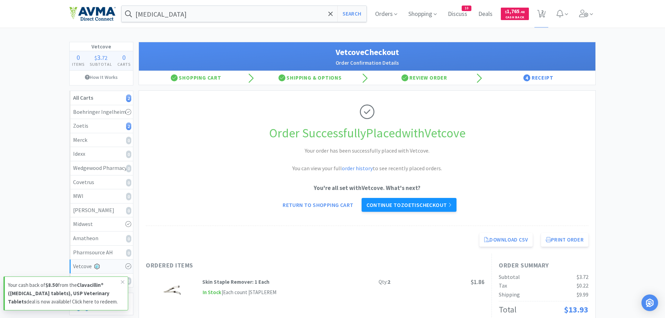
click at [410, 204] on link "Continue to Zoetis checkout" at bounding box center [409, 205] width 95 height 14
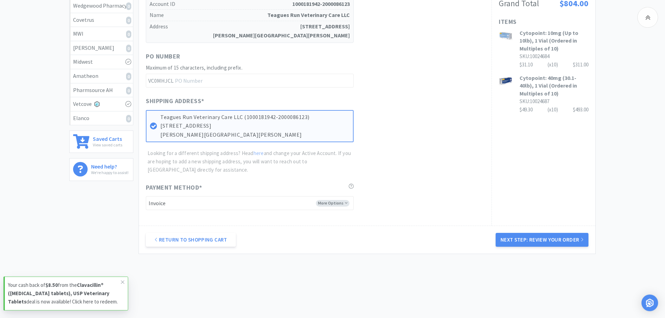
scroll to position [169, 0]
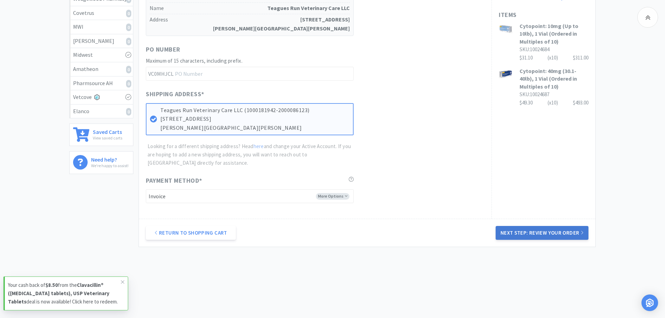
drag, startPoint x: 514, startPoint y: 233, endPoint x: 511, endPoint y: 232, distance: 3.5
click at [514, 233] on button "Next Step: Review Your Order" at bounding box center [542, 233] width 93 height 14
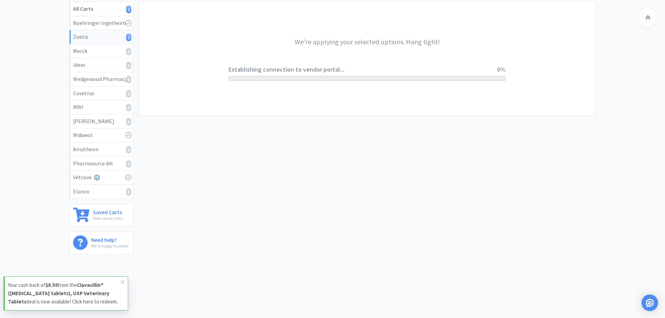
scroll to position [0, 0]
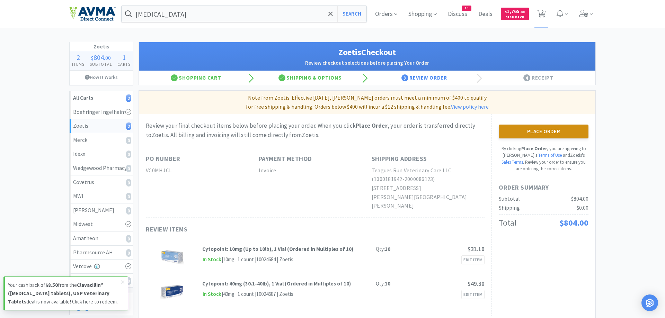
click at [514, 131] on button "Place Order" at bounding box center [544, 132] width 90 height 14
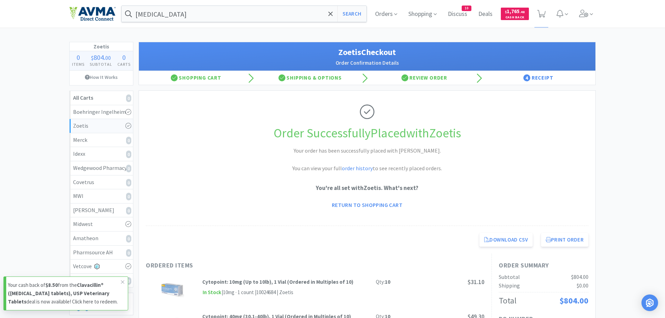
click at [79, 284] on strong "Clavacillin® ([MEDICAL_DATA] tablets), USP Veterinary Tablets" at bounding box center [58, 293] width 101 height 23
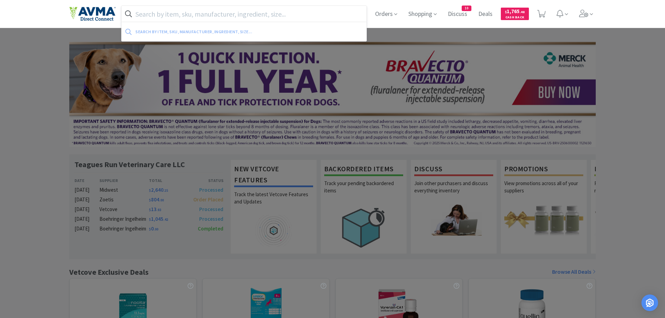
click at [159, 15] on input "text" at bounding box center [244, 14] width 245 height 16
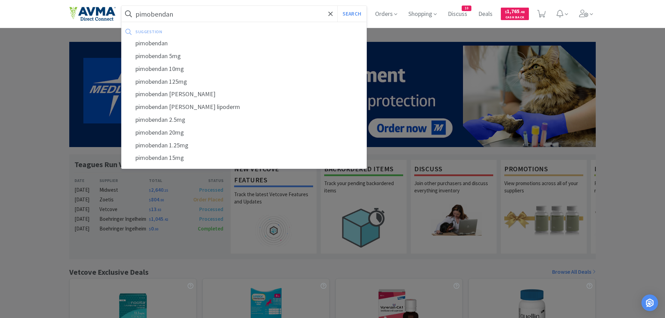
type input "pimobendan"
click at [337, 6] on button "Search" at bounding box center [351, 14] width 29 height 16
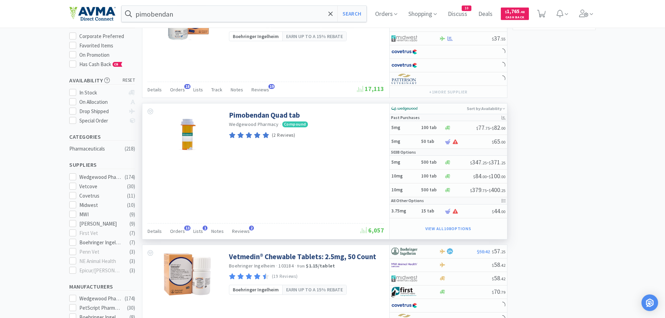
scroll to position [106, 0]
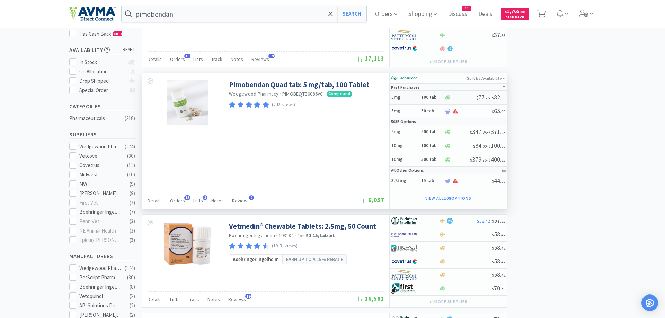
click at [431, 97] on h6 "100 tab" at bounding box center [431, 98] width 21 height 6
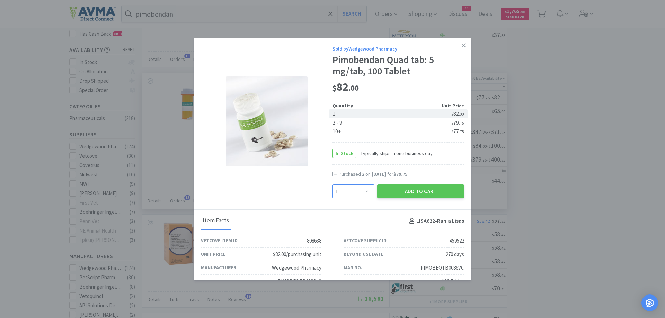
click at [333, 185] on select "Enter Quantity 1 2 3 4 5 6 7 8 9 10 11 12 13 14 15 16 17 18 19 20 Enter Quantity" at bounding box center [354, 192] width 42 height 14
select select "3"
click option "3" at bounding box center [0, 0] width 0 height 0
click at [400, 192] on button "Add to Cart" at bounding box center [420, 192] width 87 height 14
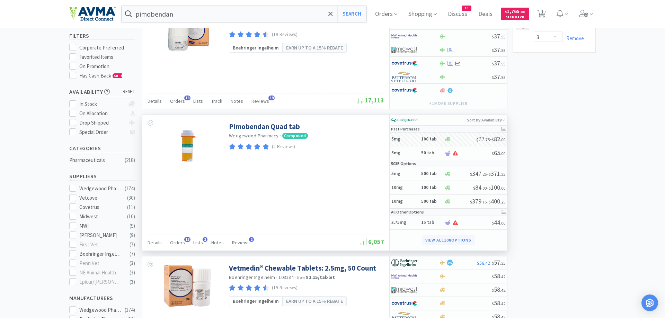
scroll to position [71, 0]
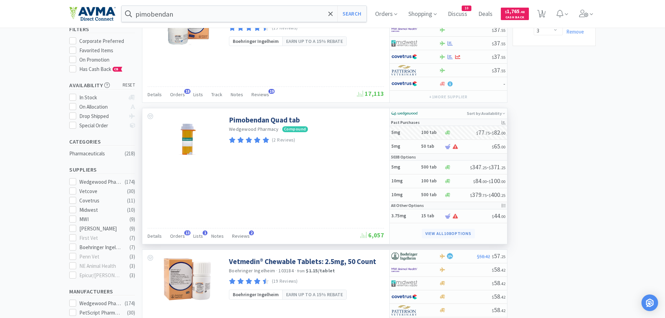
click at [460, 233] on button "View all 108 Options" at bounding box center [448, 234] width 53 height 10
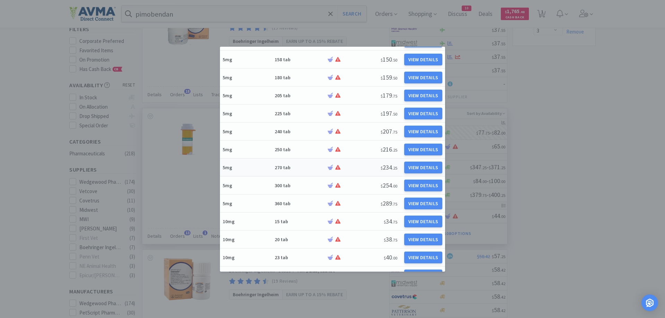
scroll to position [933, 0]
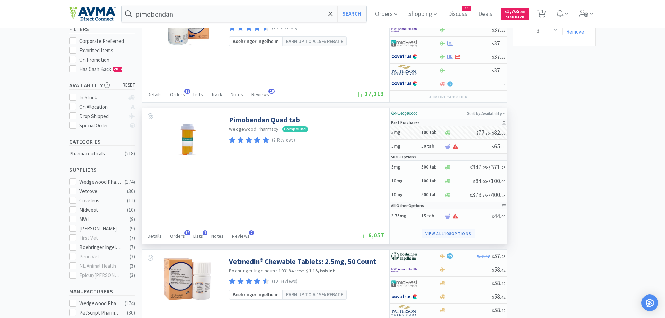
click at [455, 231] on button "View all 108 Options" at bounding box center [448, 234] width 53 height 10
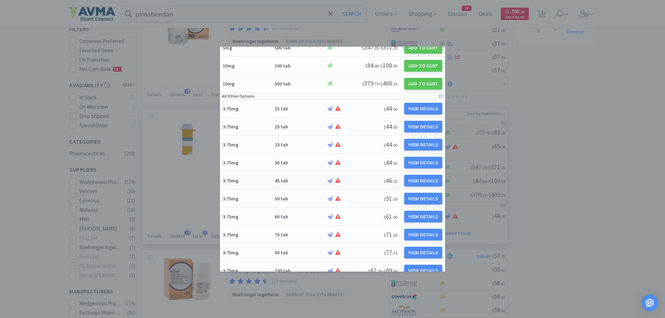
scroll to position [0, 0]
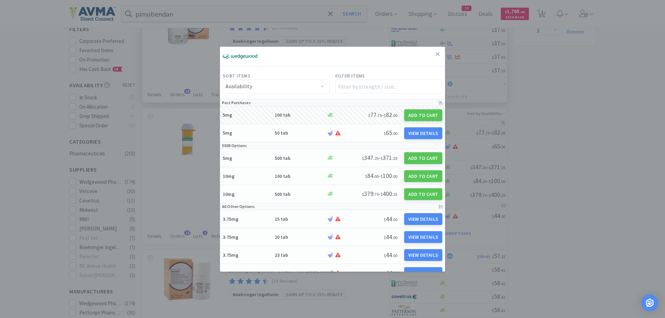
drag, startPoint x: 437, startPoint y: 54, endPoint x: 424, endPoint y: 46, distance: 14.6
click at [434, 52] on link at bounding box center [438, 54] width 12 height 15
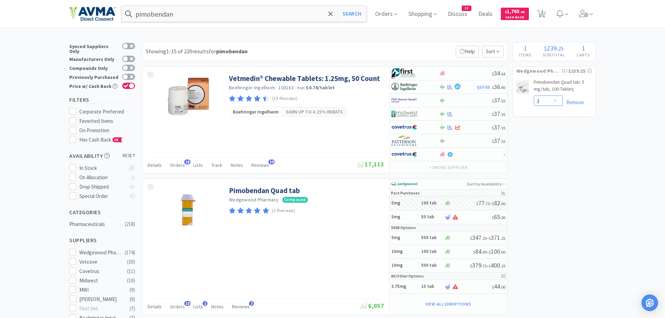
click at [534, 96] on select "Enter Quantity 1 2 3 4 5 6 7 8 9 10 11 12 13 14 15 16 17 18 19 20 Enter Quantity" at bounding box center [548, 101] width 29 height 10
click option "2" at bounding box center [0, 0] width 0 height 0
click at [534, 96] on select "Enter Quantity 1 2 3 4 5 6 7 8 9 10 11 12 13 14 15 16 17 18 19 20 Enter Quantity" at bounding box center [548, 101] width 29 height 10
click option "2" at bounding box center [0, 0] width 0 height 0
select select "3"
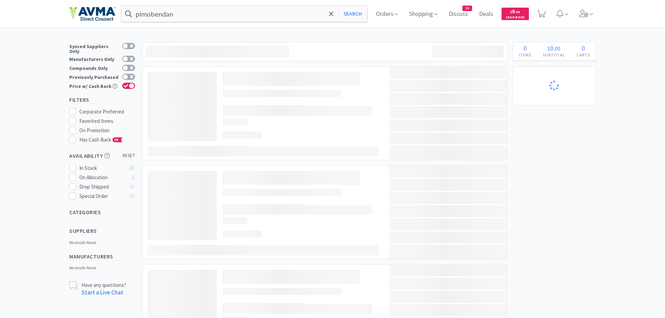
select select "3"
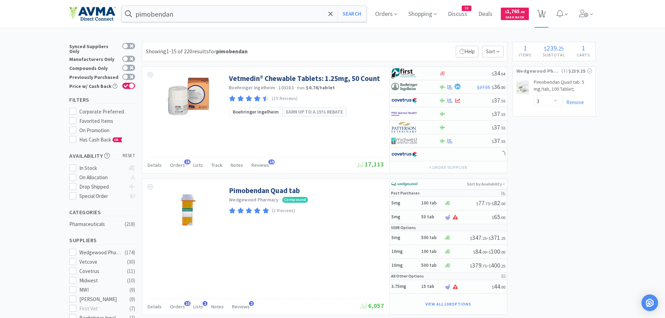
click at [542, 14] on span "1" at bounding box center [542, 12] width 2 height 28
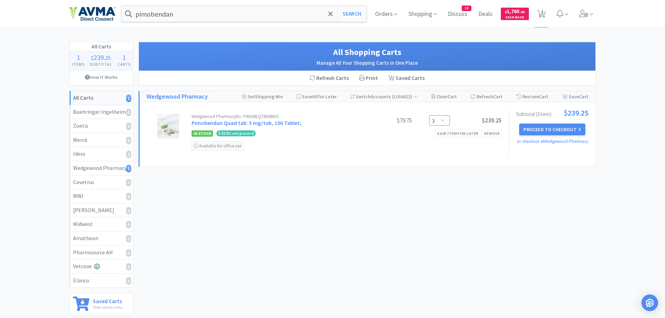
click at [429, 115] on select "Enter Quantity 1 2 3 4 5 6 7 8 9 10 11 12 13 14 15 16 17 18 19 20 Enter Quantity" at bounding box center [439, 120] width 21 height 10
click option "2" at bounding box center [0, 0] width 0 height 0
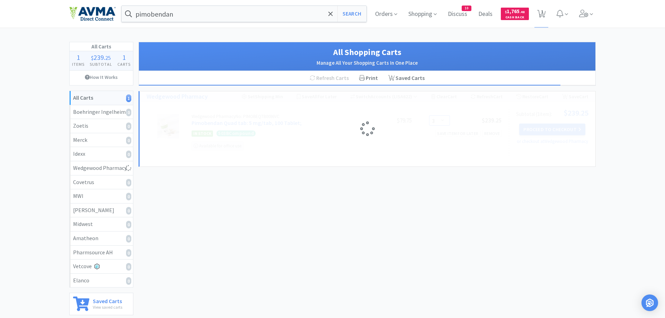
select select "2"
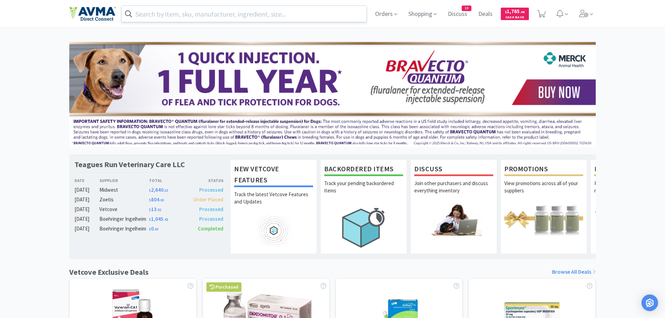
drag, startPoint x: 239, startPoint y: 13, endPoint x: 243, endPoint y: 12, distance: 4.2
click at [241, 12] on input "text" at bounding box center [244, 14] width 245 height 16
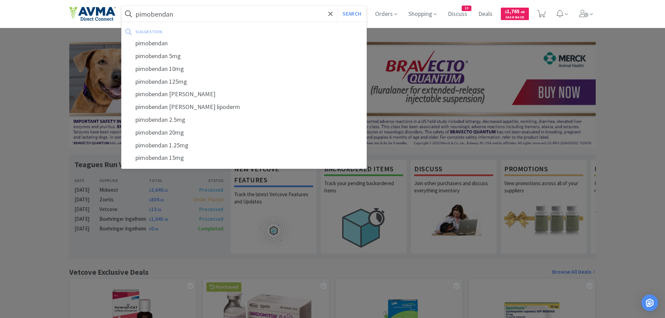
type input "pimobendan"
click at [337, 6] on button "Search" at bounding box center [351, 14] width 29 height 16
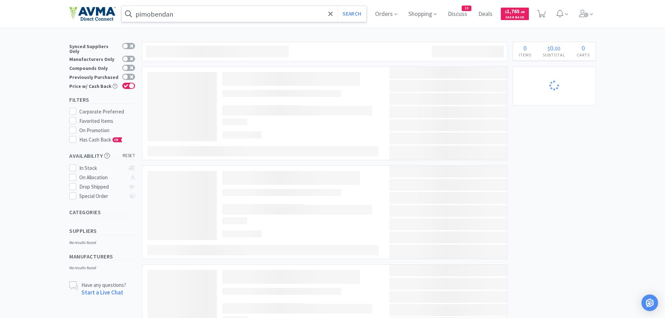
select select "2"
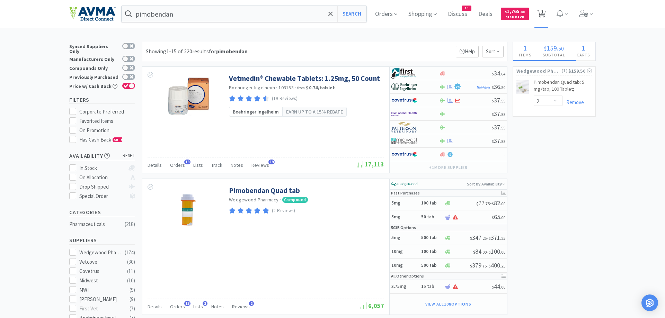
click at [546, 12] on icon at bounding box center [541, 14] width 9 height 8
select select "2"
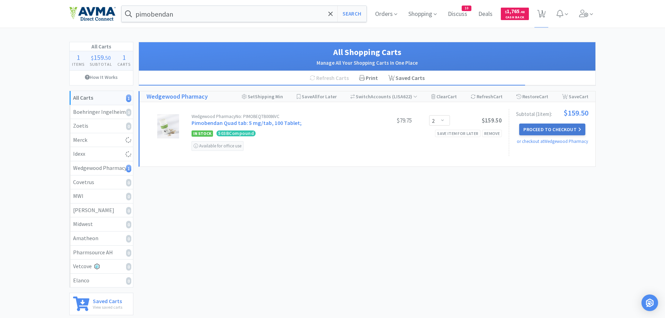
click at [542, 130] on button "Proceed to Checkout" at bounding box center [552, 130] width 66 height 12
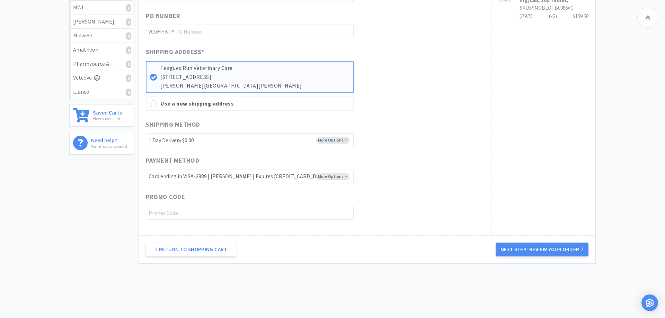
scroll to position [205, 0]
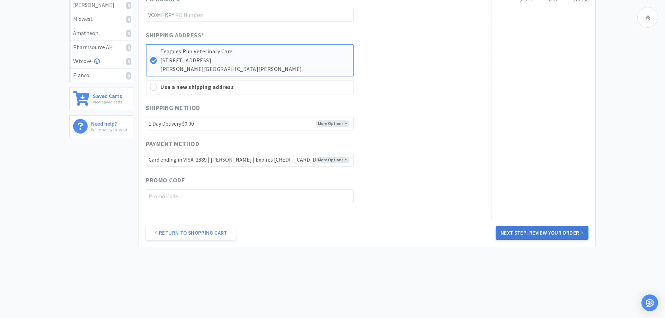
click at [551, 233] on button "Next Step: Review Your Order" at bounding box center [542, 233] width 93 height 14
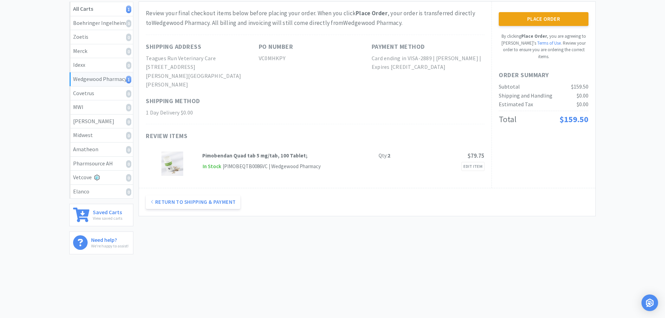
scroll to position [0, 0]
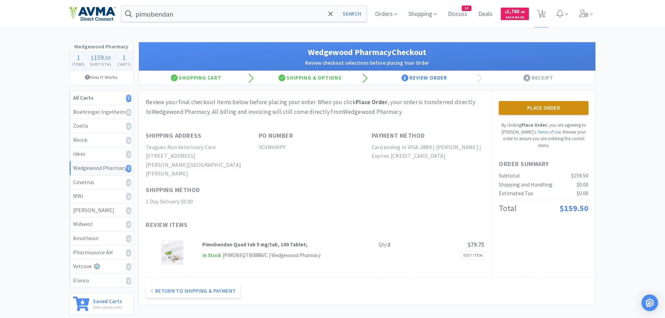
click at [573, 108] on button "Place Order" at bounding box center [544, 108] width 90 height 14
